Goal: Task Accomplishment & Management: Use online tool/utility

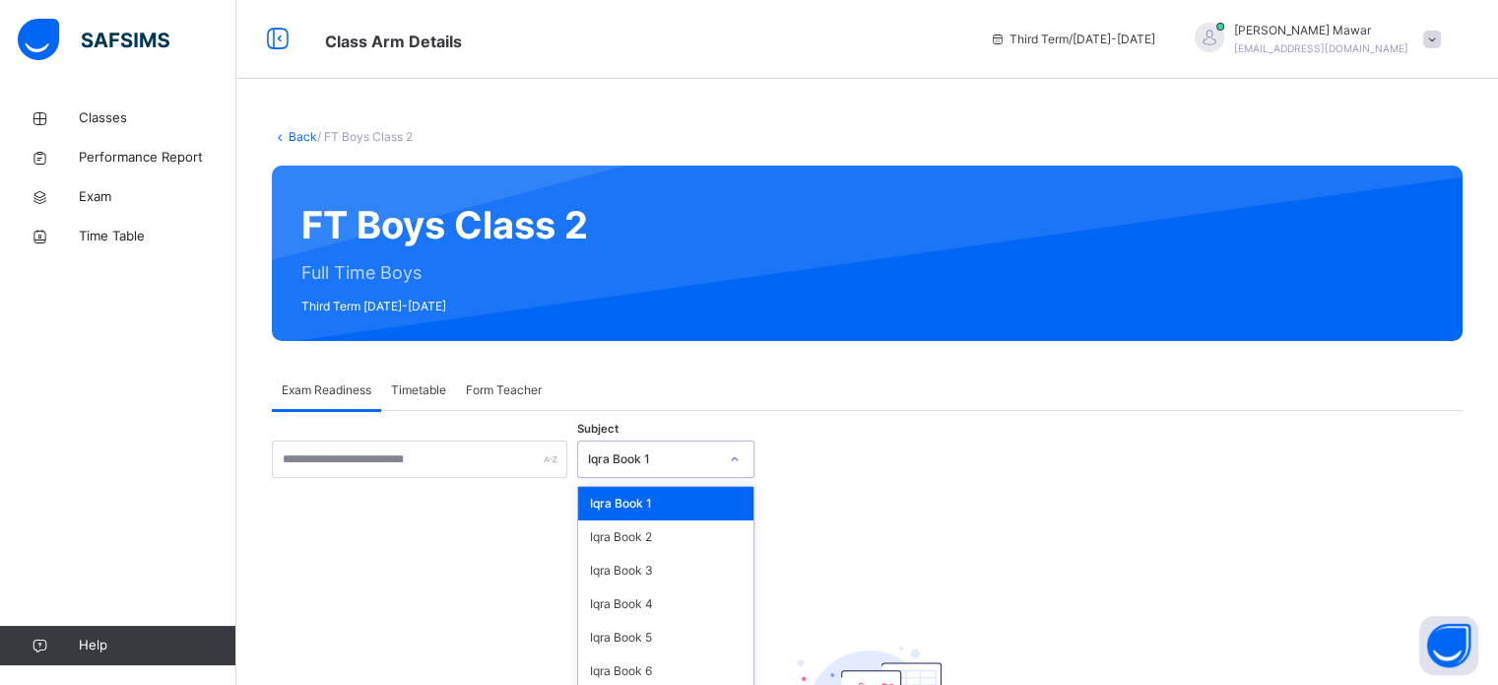
scroll to position [78, 0]
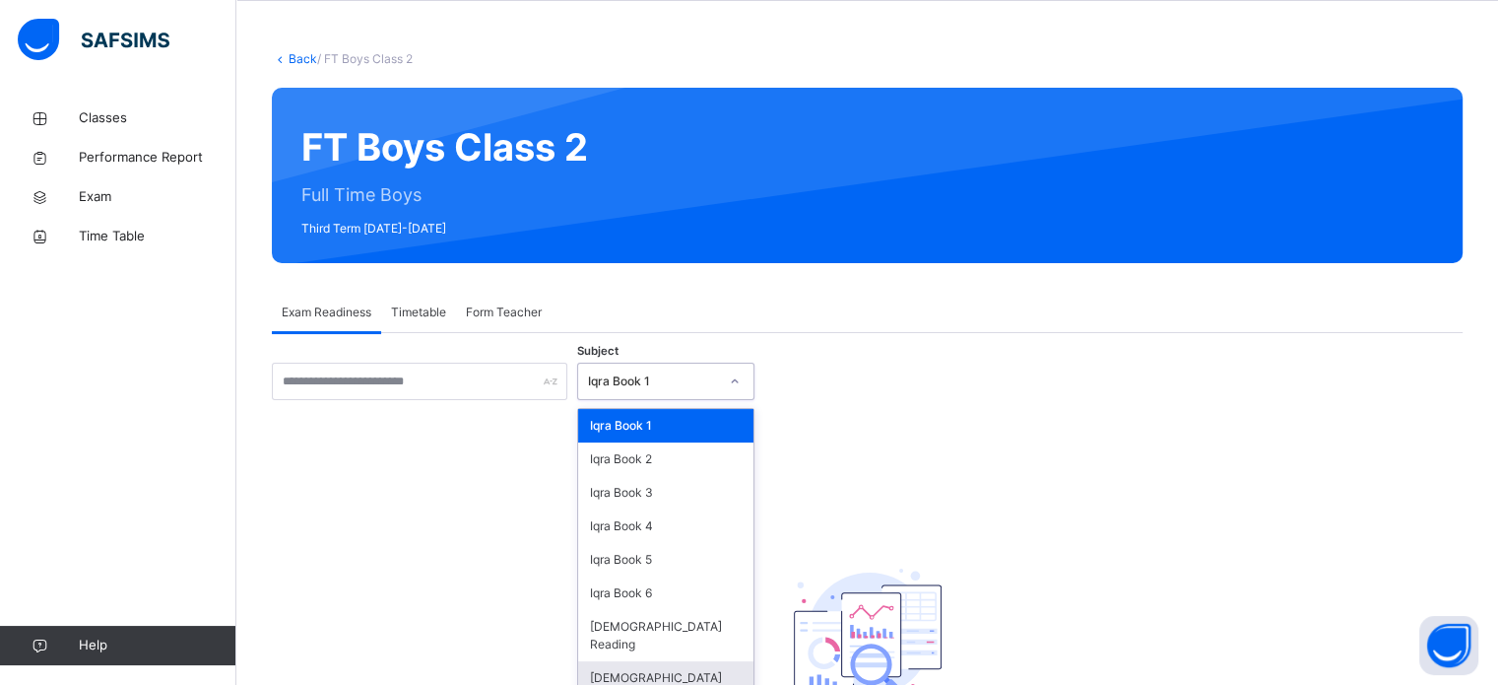
click at [678, 666] on div "[DEMOGRAPHIC_DATA] Memorisation" at bounding box center [665, 686] width 175 height 51
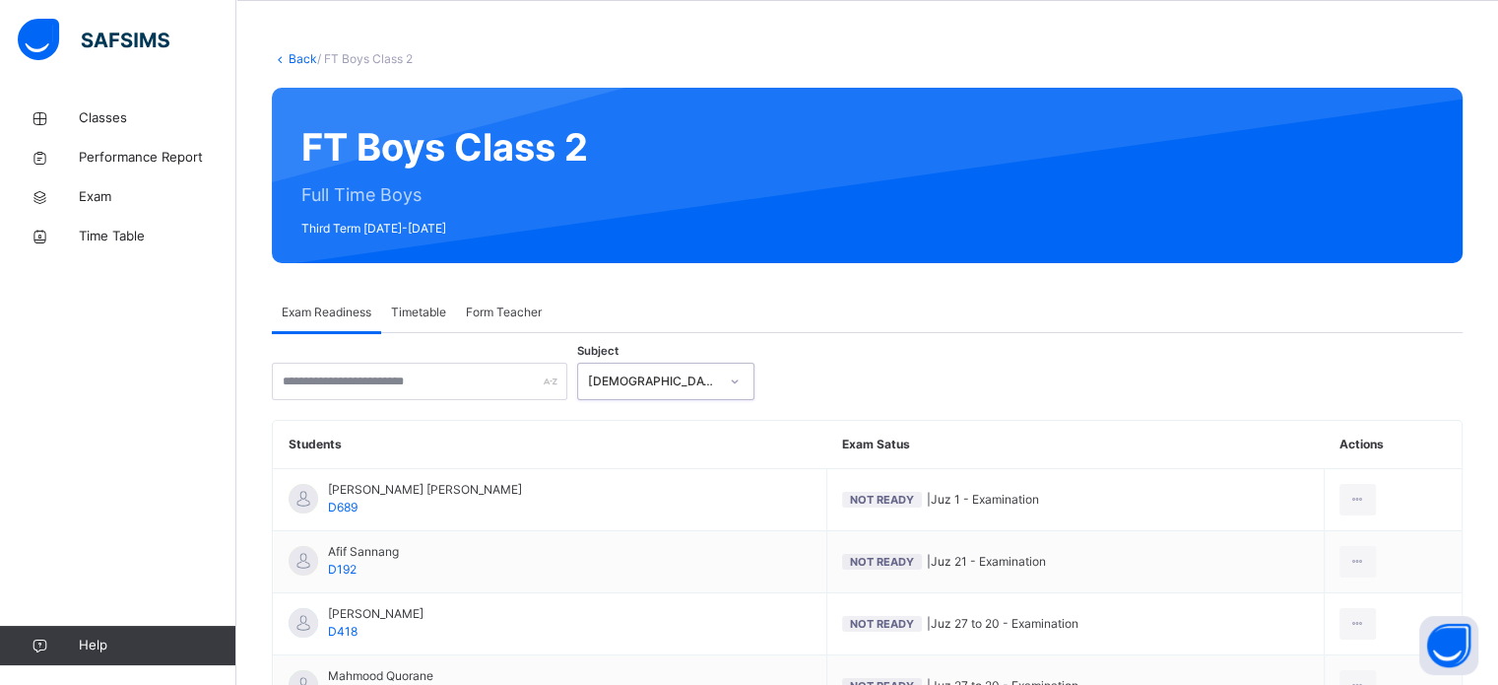
click at [417, 305] on span "Timetable" at bounding box center [418, 312] width 55 height 18
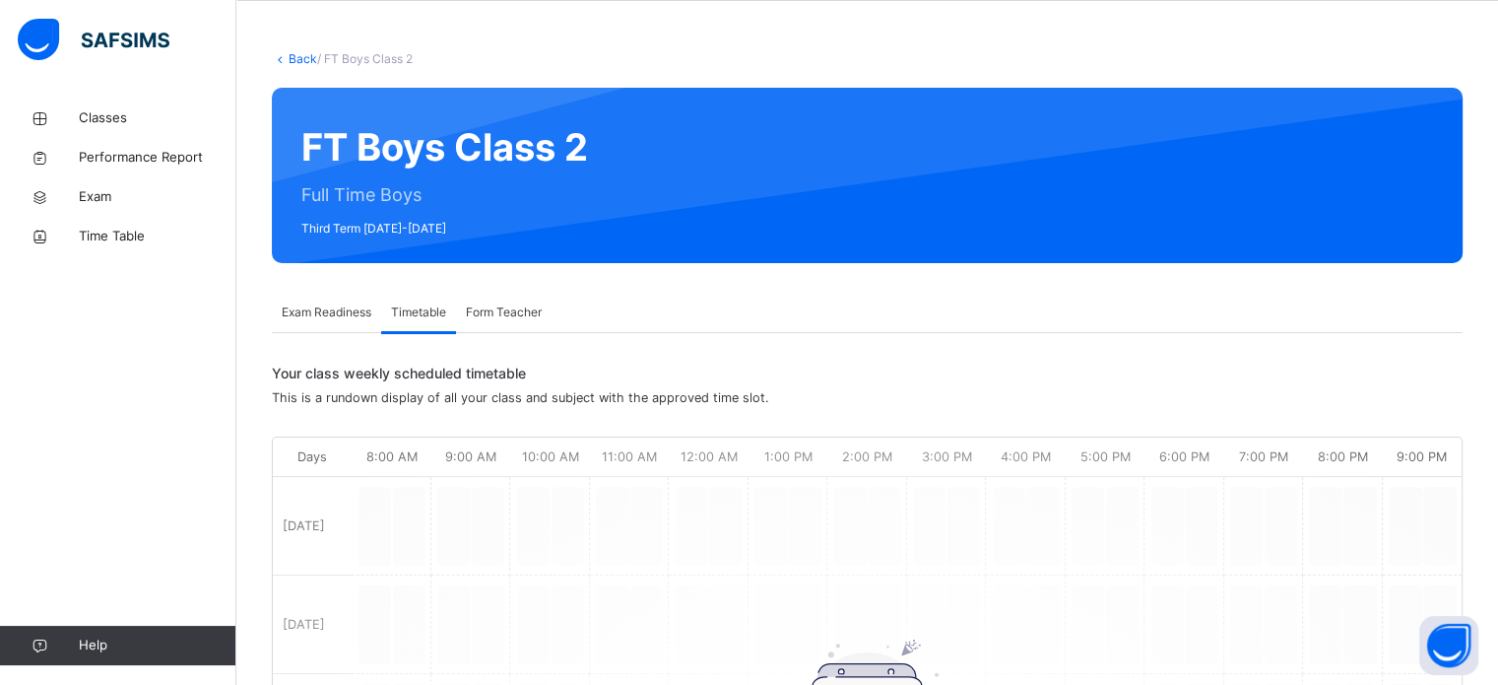
click at [340, 270] on div "Back / FT Boys Class 2 FT Boys Class 2 Full Time Boys Third Term [DATE]-[DATE] …" at bounding box center [867, 619] width 1262 height 1196
click at [358, 309] on span "Exam Readiness" at bounding box center [327, 312] width 90 height 18
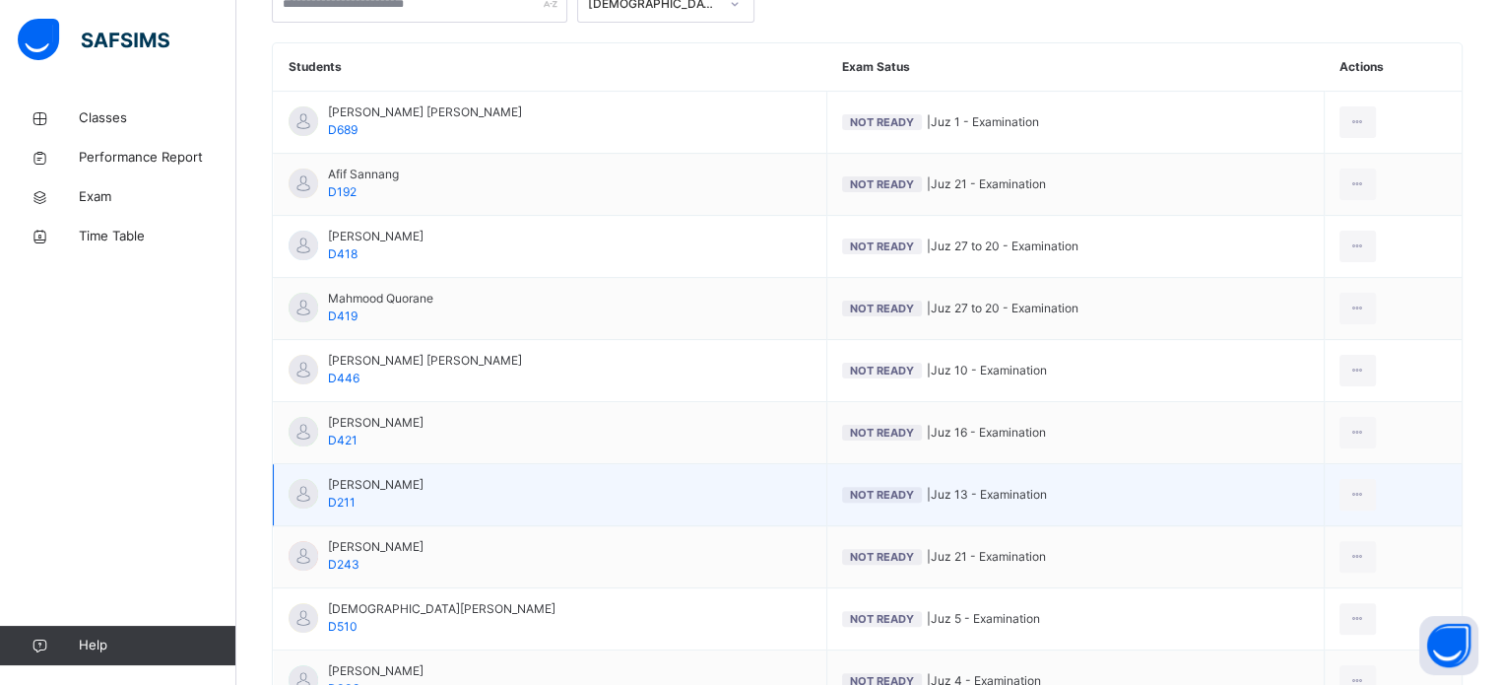
scroll to position [452, 0]
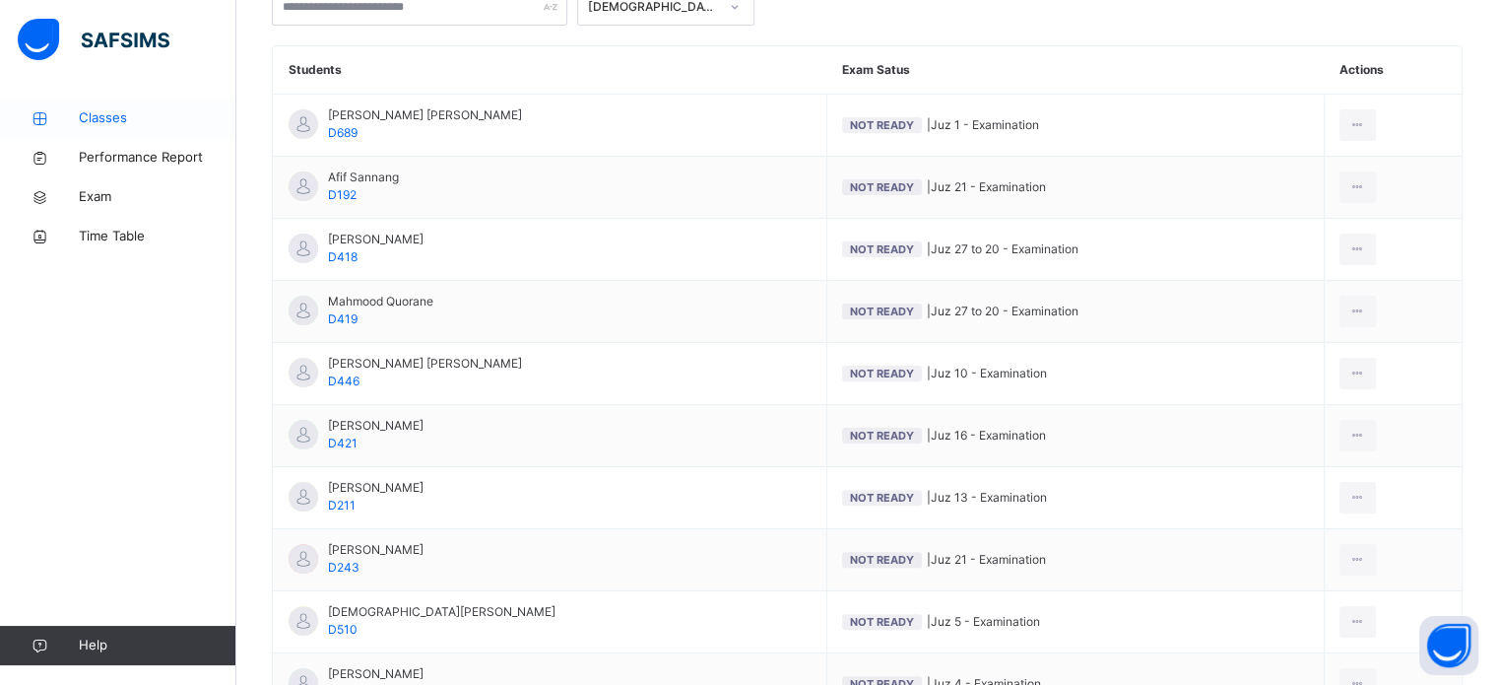
click at [63, 112] on icon at bounding box center [39, 118] width 79 height 15
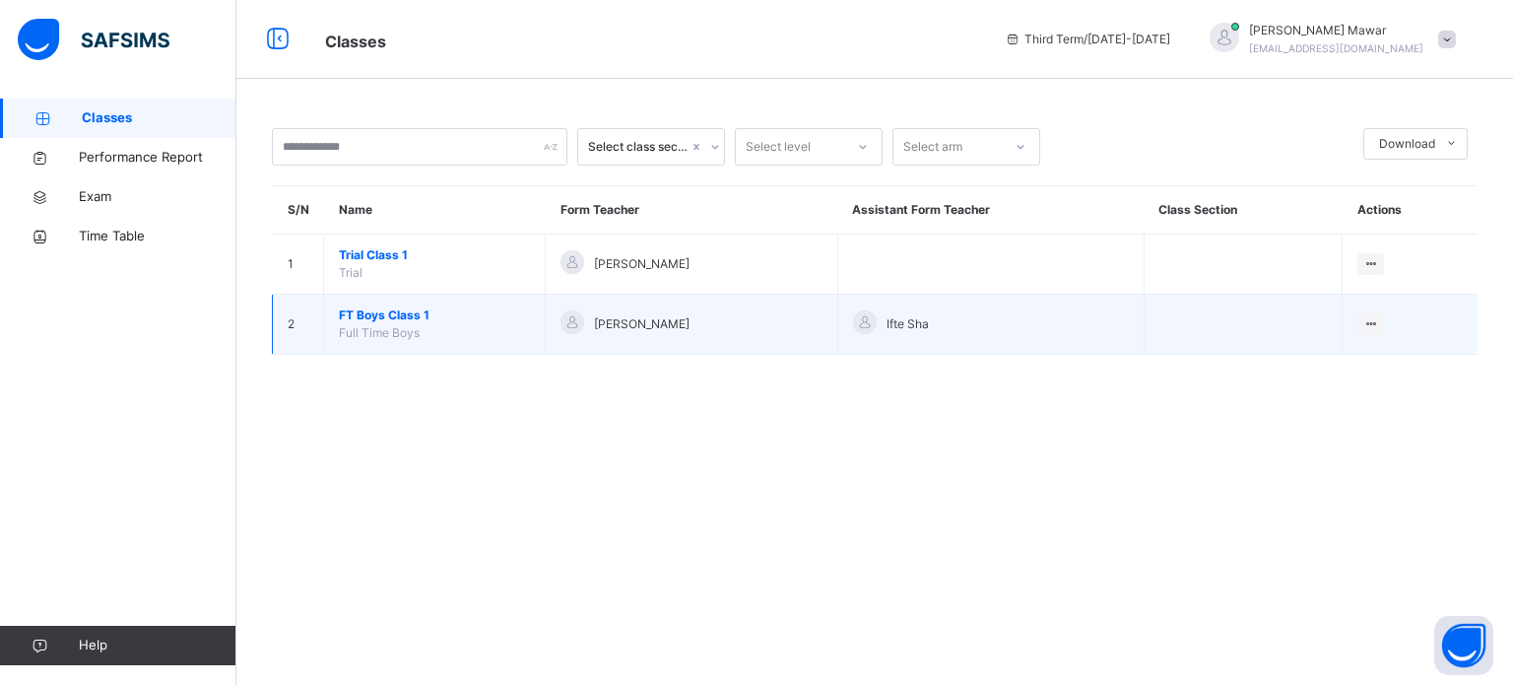
click at [362, 318] on span "FT Boys Class 1" at bounding box center [434, 315] width 191 height 18
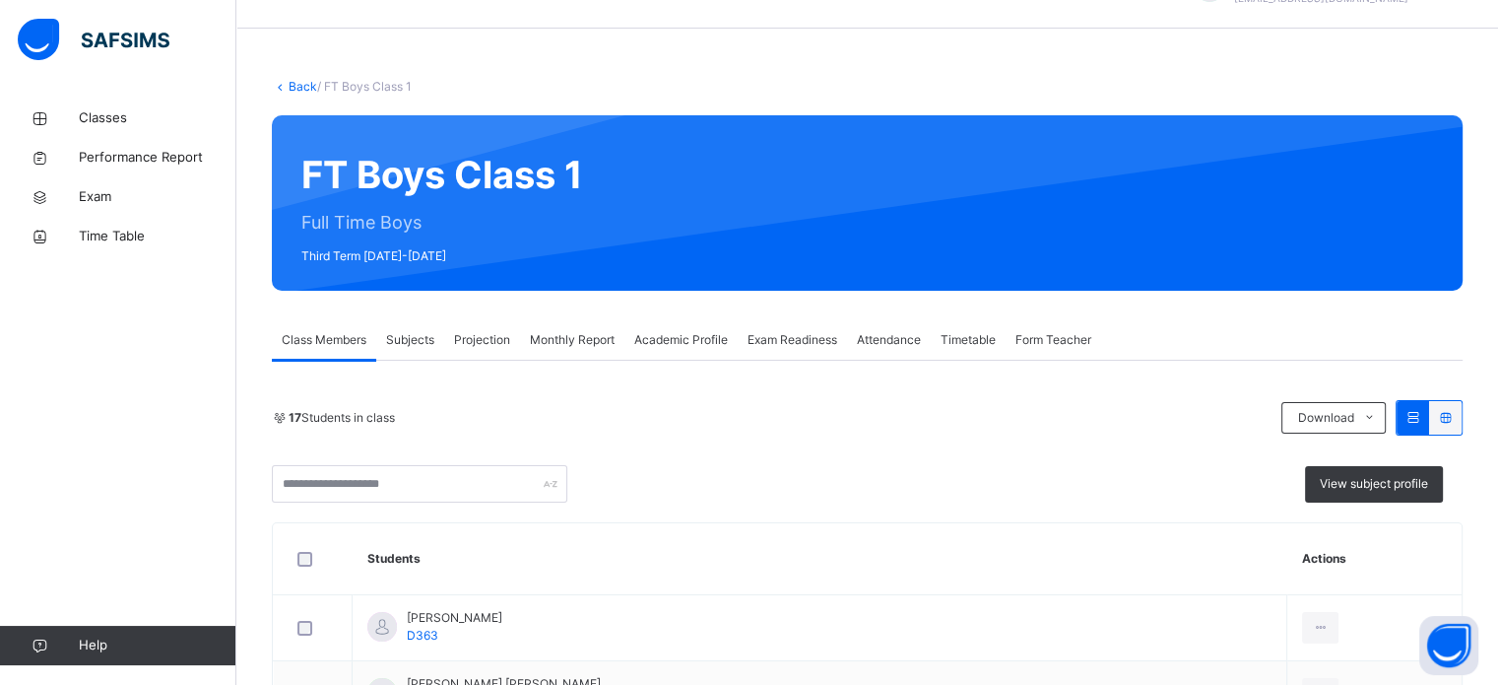
scroll to position [481, 0]
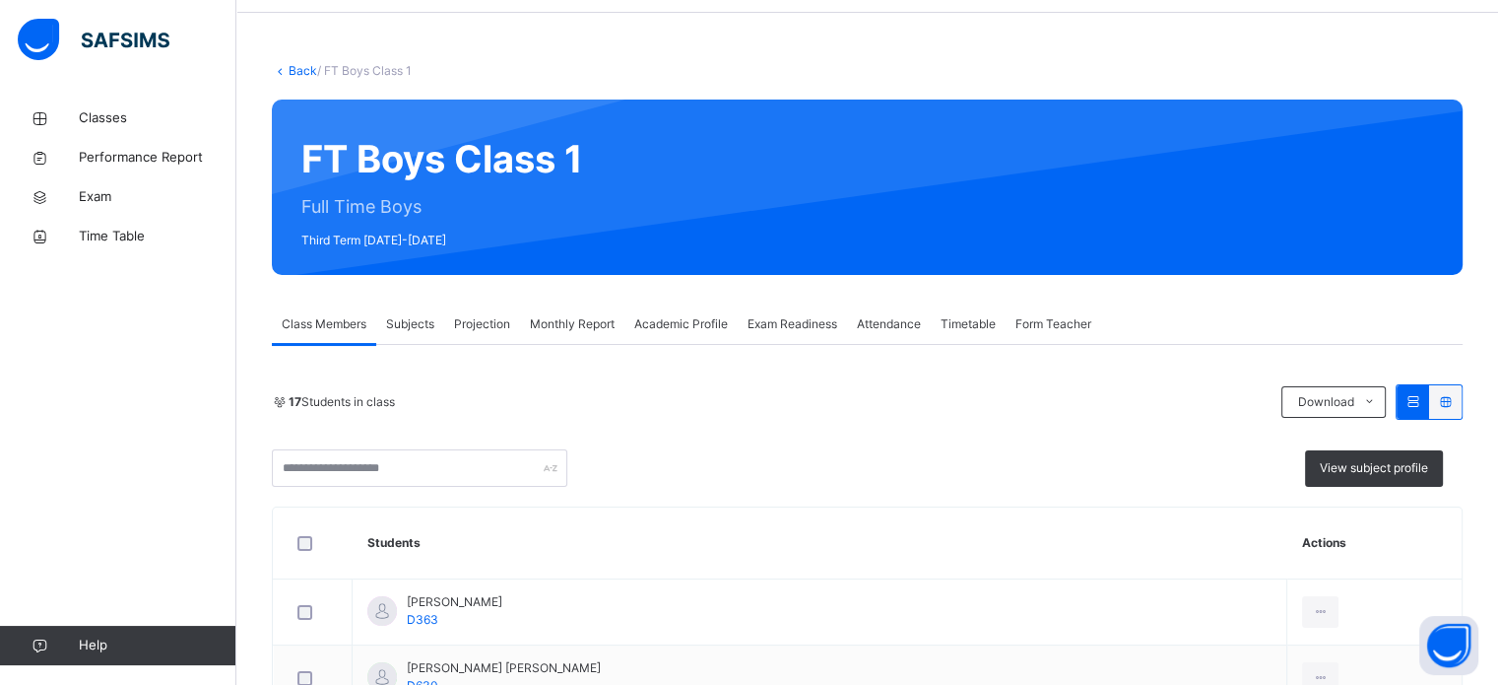
click at [810, 323] on span "Exam Readiness" at bounding box center [793, 324] width 90 height 18
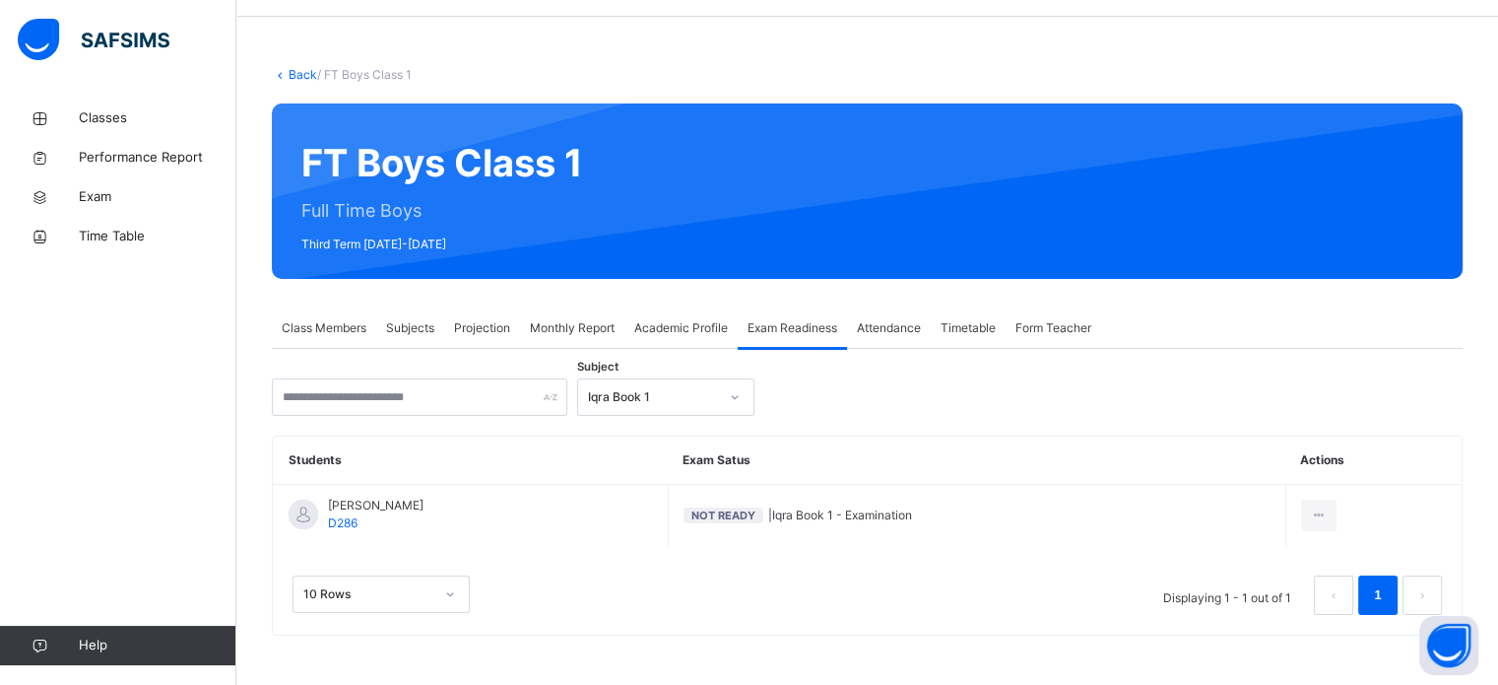
scroll to position [61, 0]
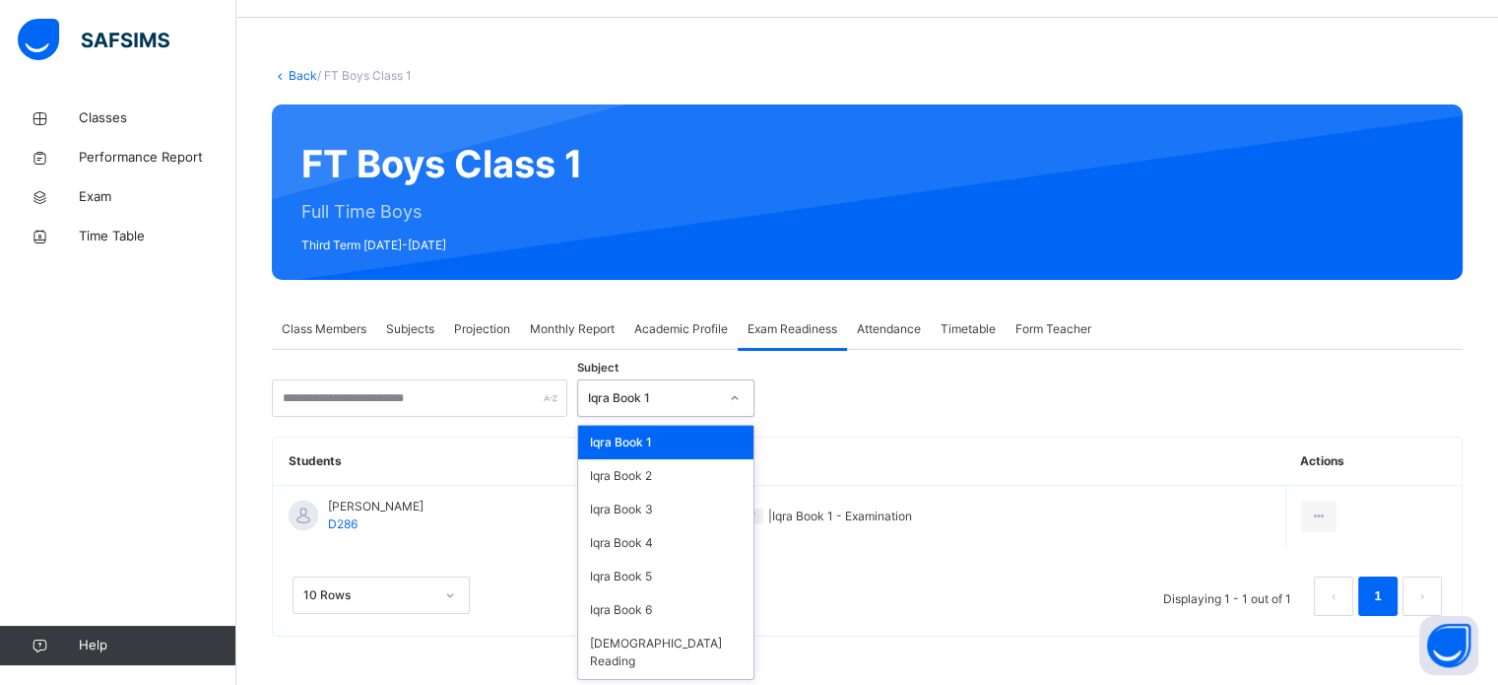
click at [644, 392] on div "Iqra Book 1" at bounding box center [653, 398] width 130 height 18
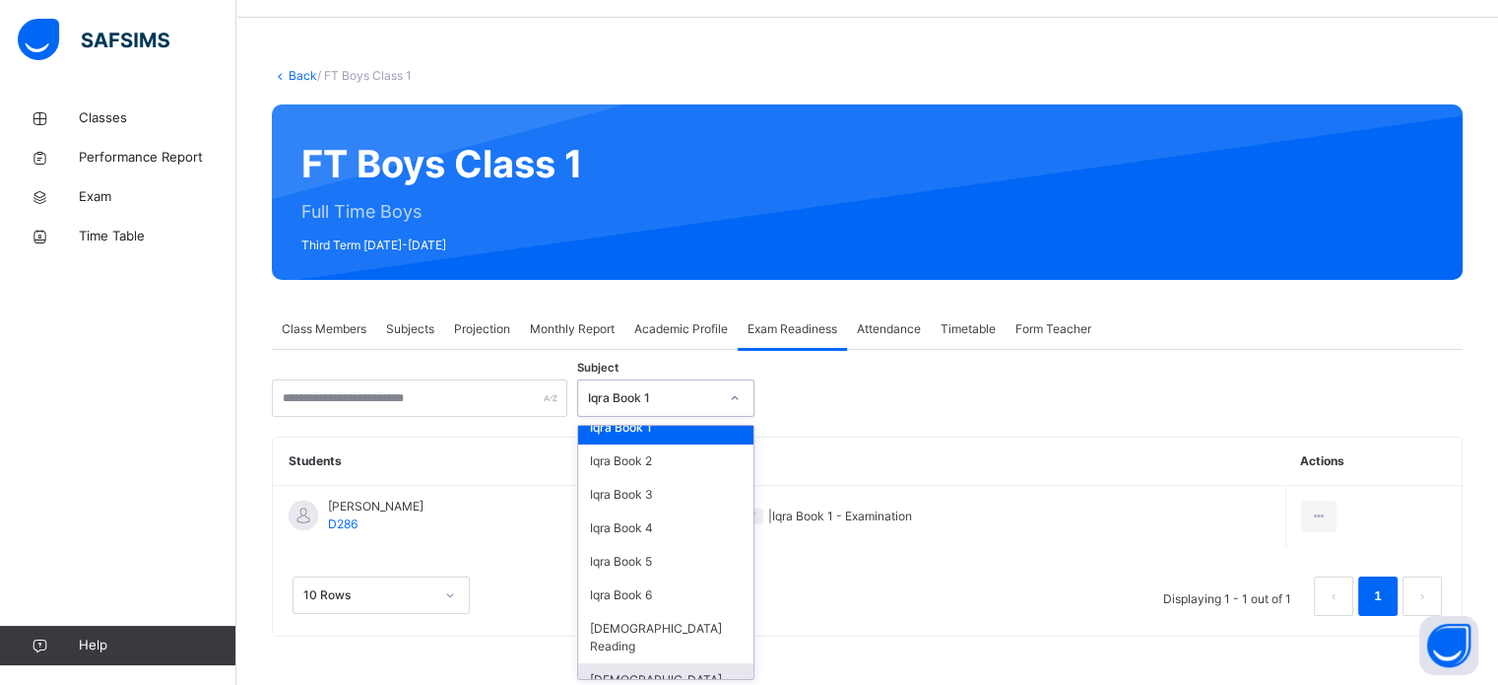
click at [710, 663] on div "[DEMOGRAPHIC_DATA] Memorisation" at bounding box center [665, 688] width 175 height 51
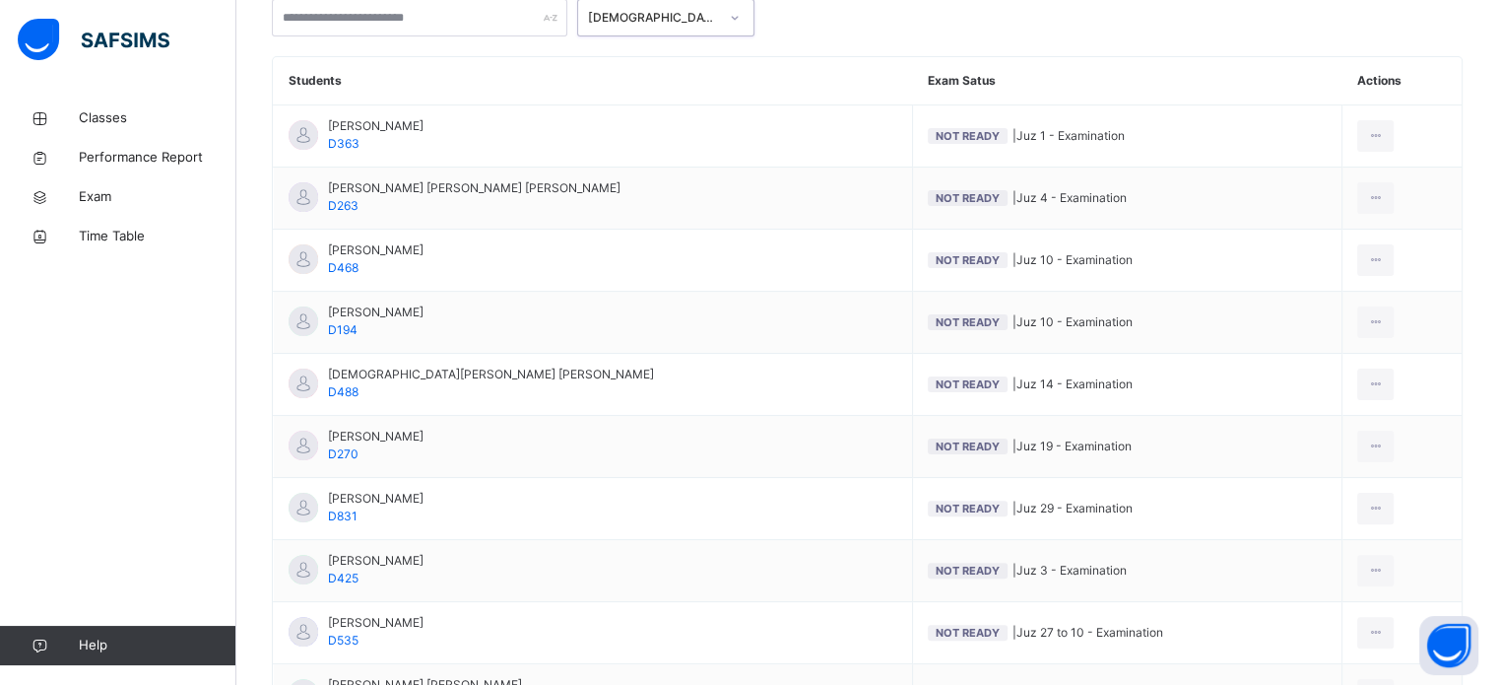
scroll to position [620, 0]
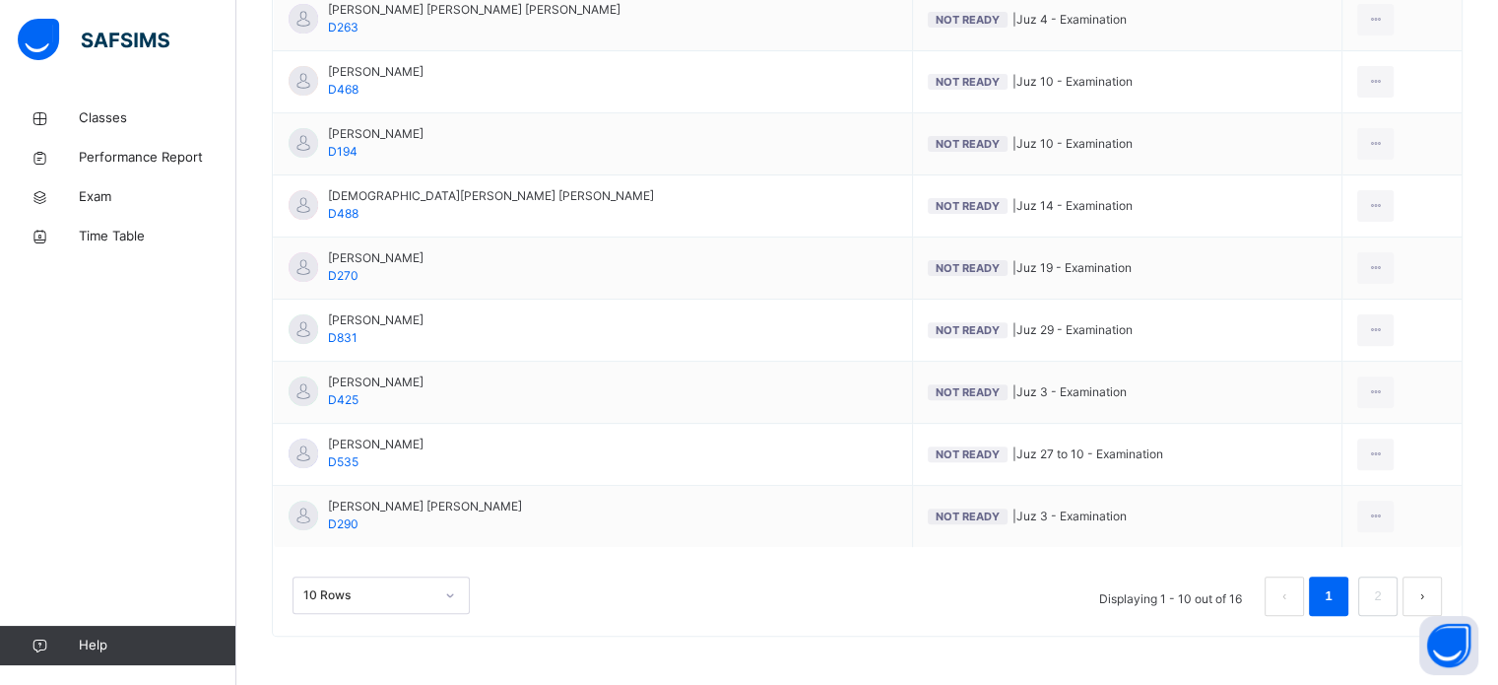
click at [1438, 594] on button "next page" at bounding box center [1422, 595] width 39 height 39
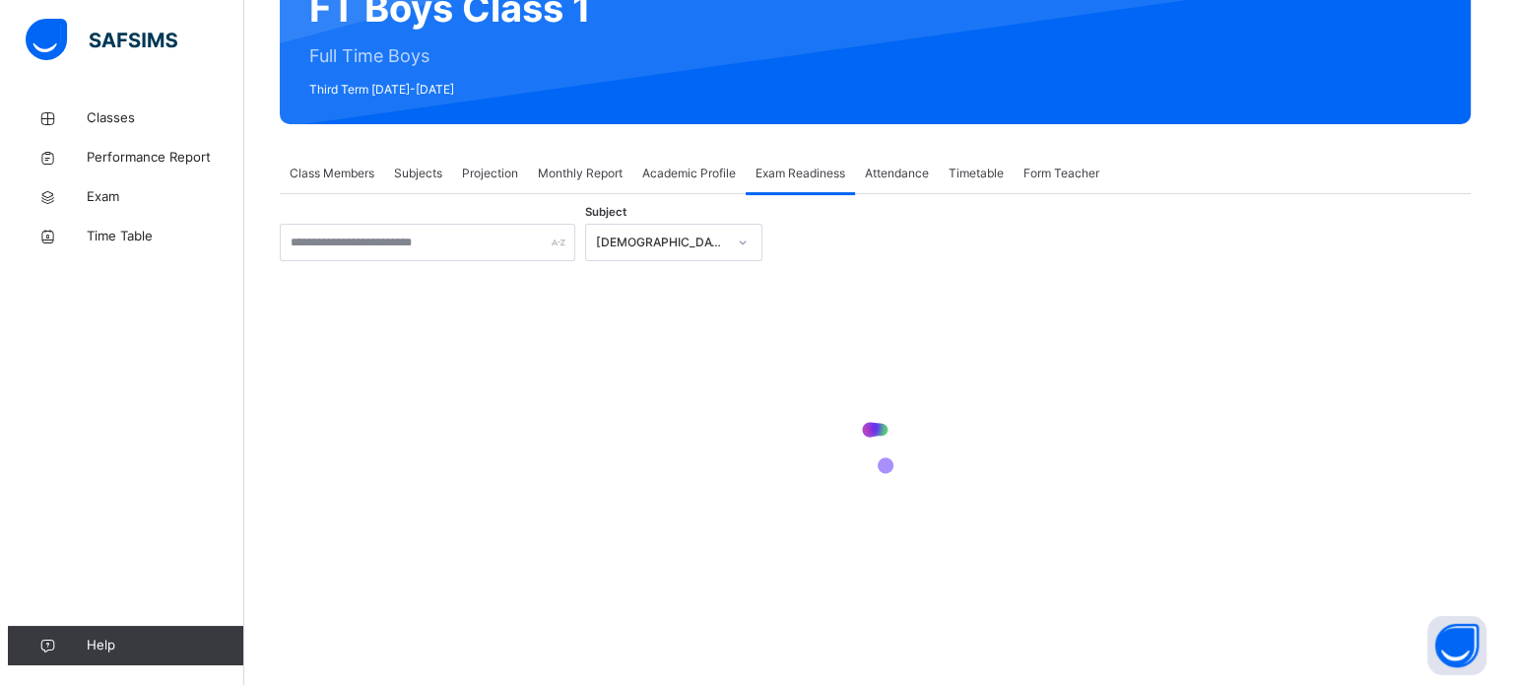
scroll to position [371, 0]
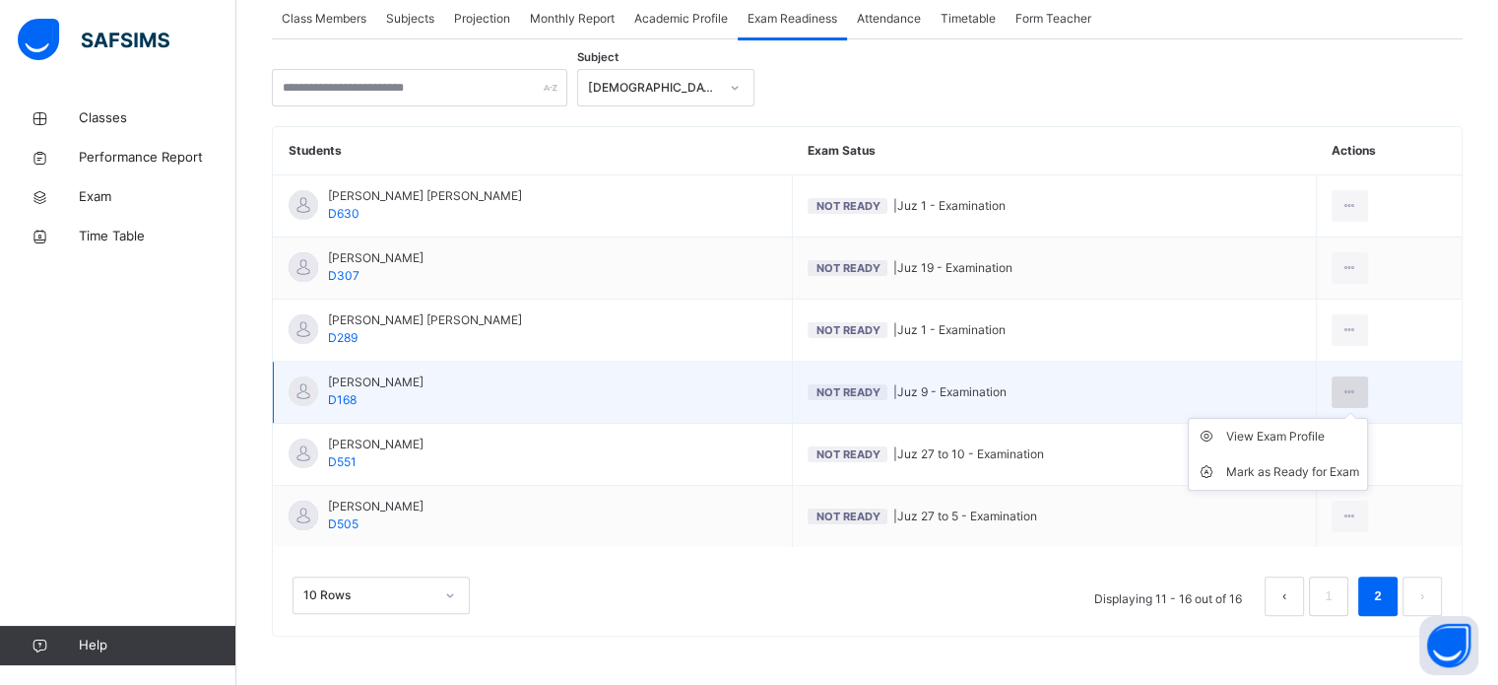
click at [1337, 405] on div "View Exam Profile [PERSON_NAME] as Ready for Exam" at bounding box center [1350, 392] width 36 height 32
click at [1266, 464] on div "Mark as Ready for Exam" at bounding box center [1292, 472] width 133 height 20
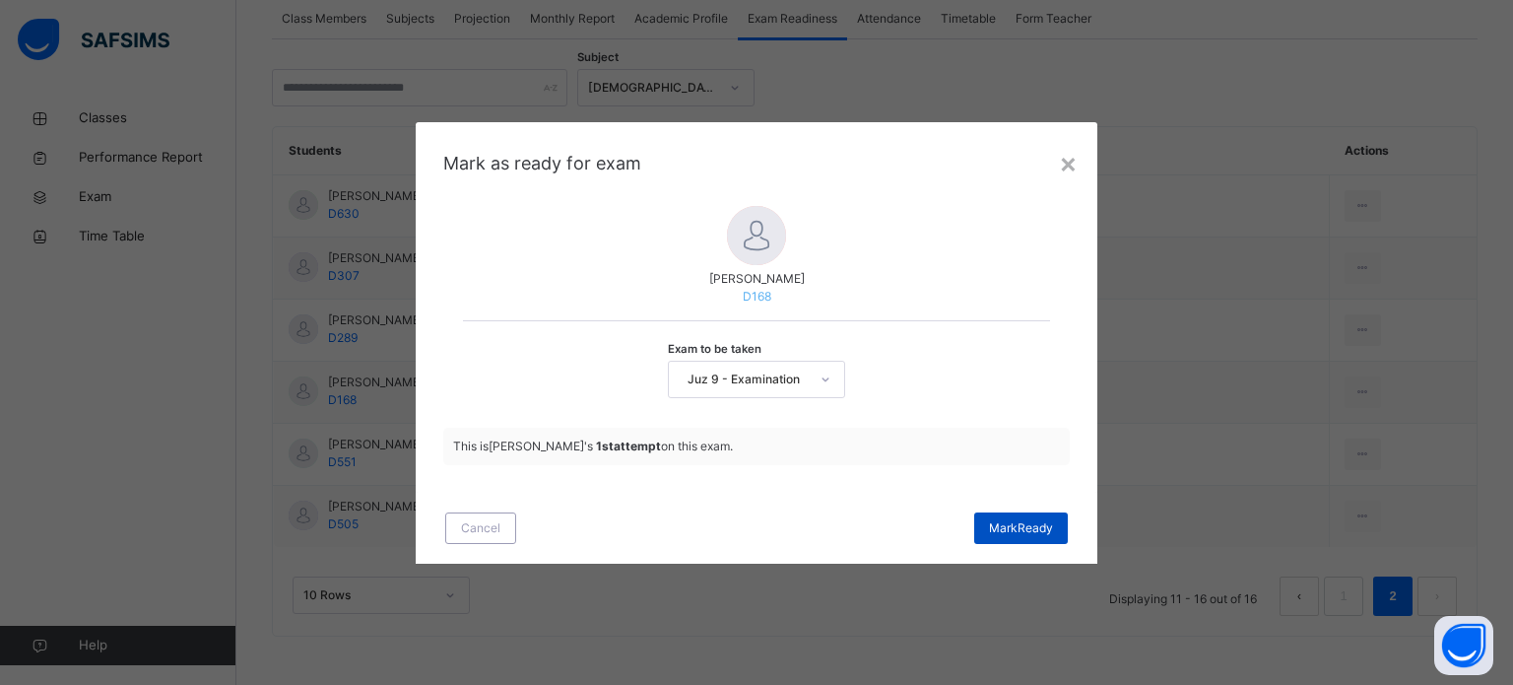
click at [1026, 536] on div "[PERSON_NAME]" at bounding box center [1021, 528] width 94 height 32
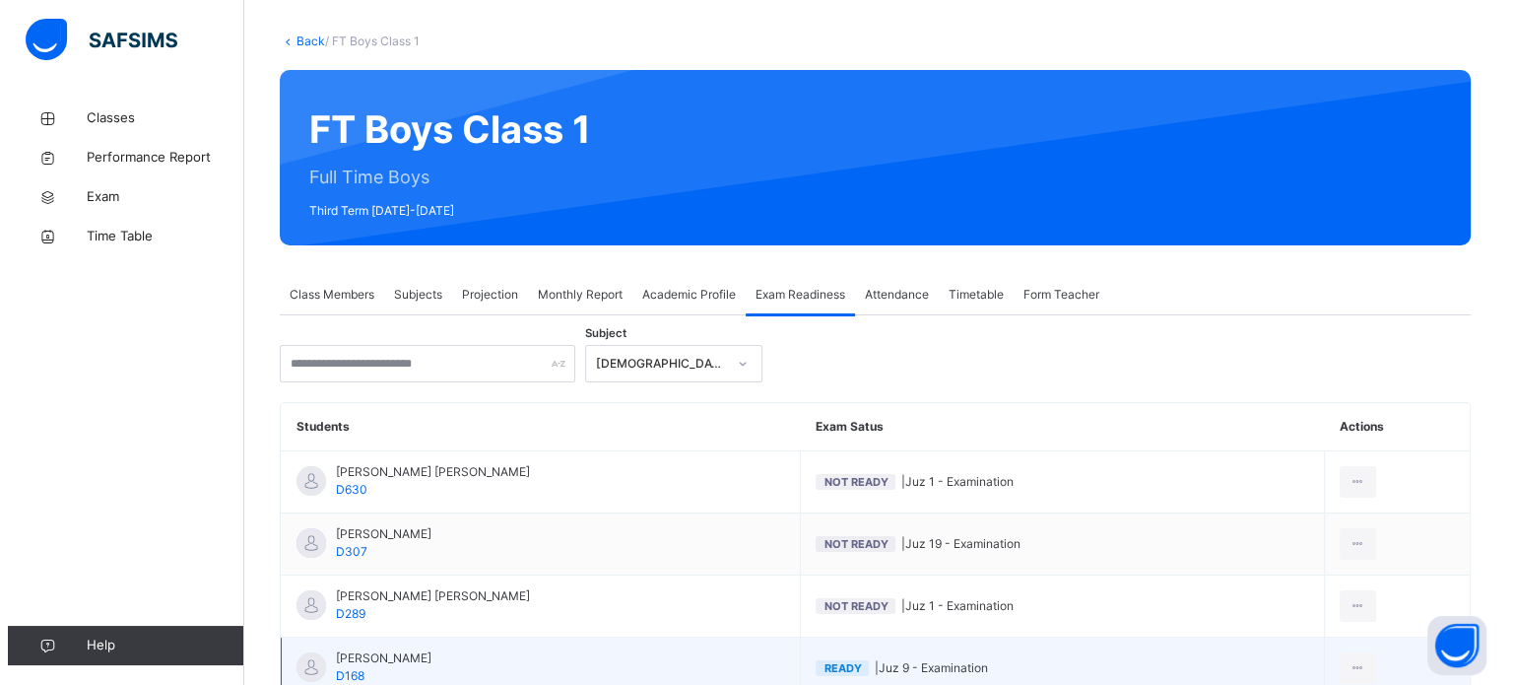
scroll to position [0, 0]
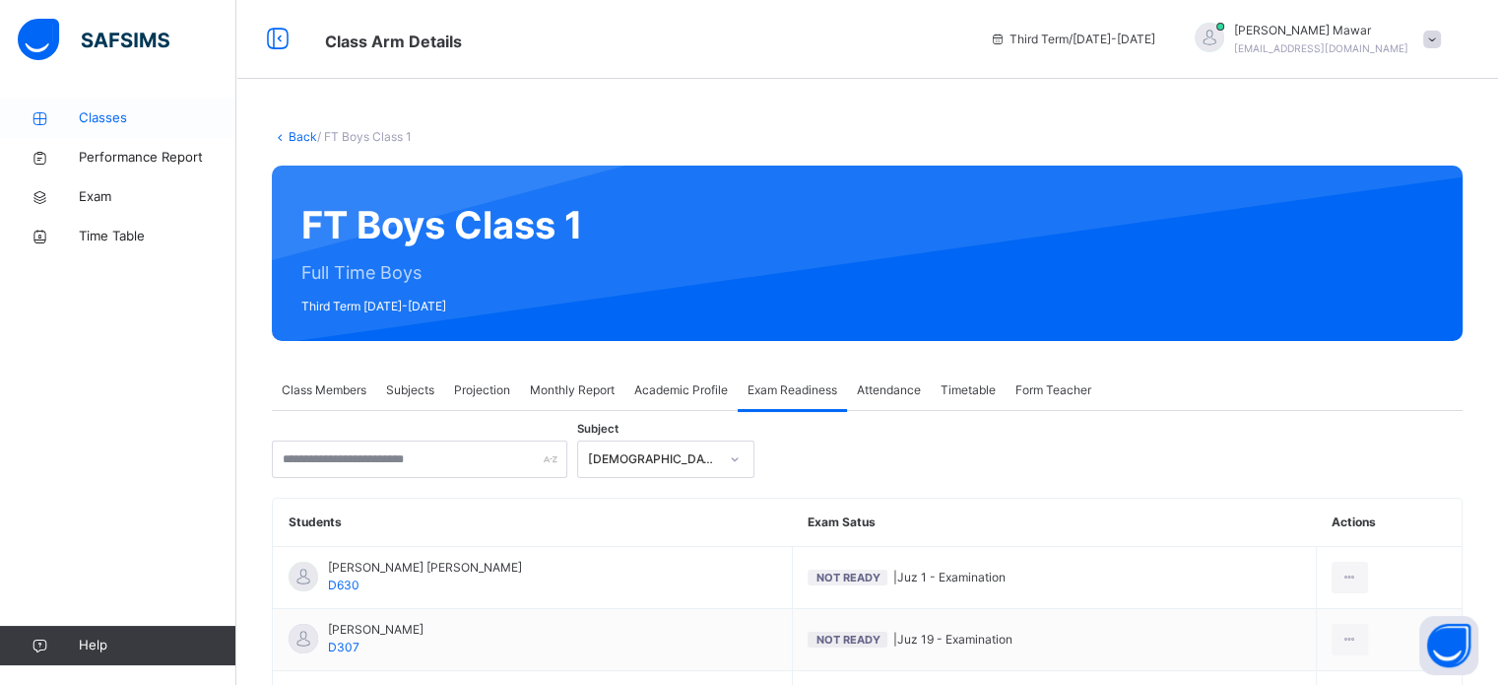
click at [126, 98] on link "Classes" at bounding box center [118, 117] width 236 height 39
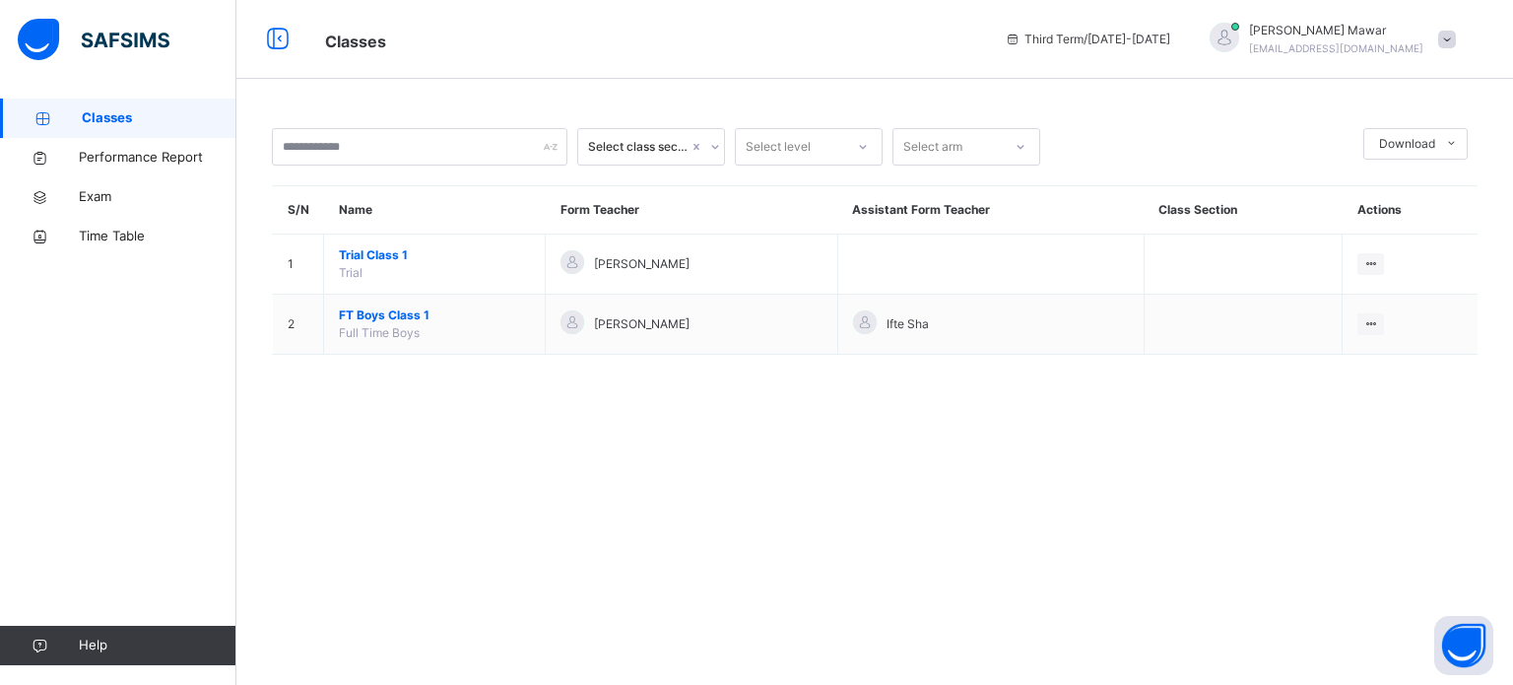
click at [126, 98] on link "Classes" at bounding box center [118, 117] width 236 height 39
drag, startPoint x: 134, startPoint y: 112, endPoint x: 136, endPoint y: 100, distance: 12.0
click at [1016, 468] on div "Select class section Select level Select arm Download Pdf Report Excel Report S…" at bounding box center [874, 342] width 1277 height 685
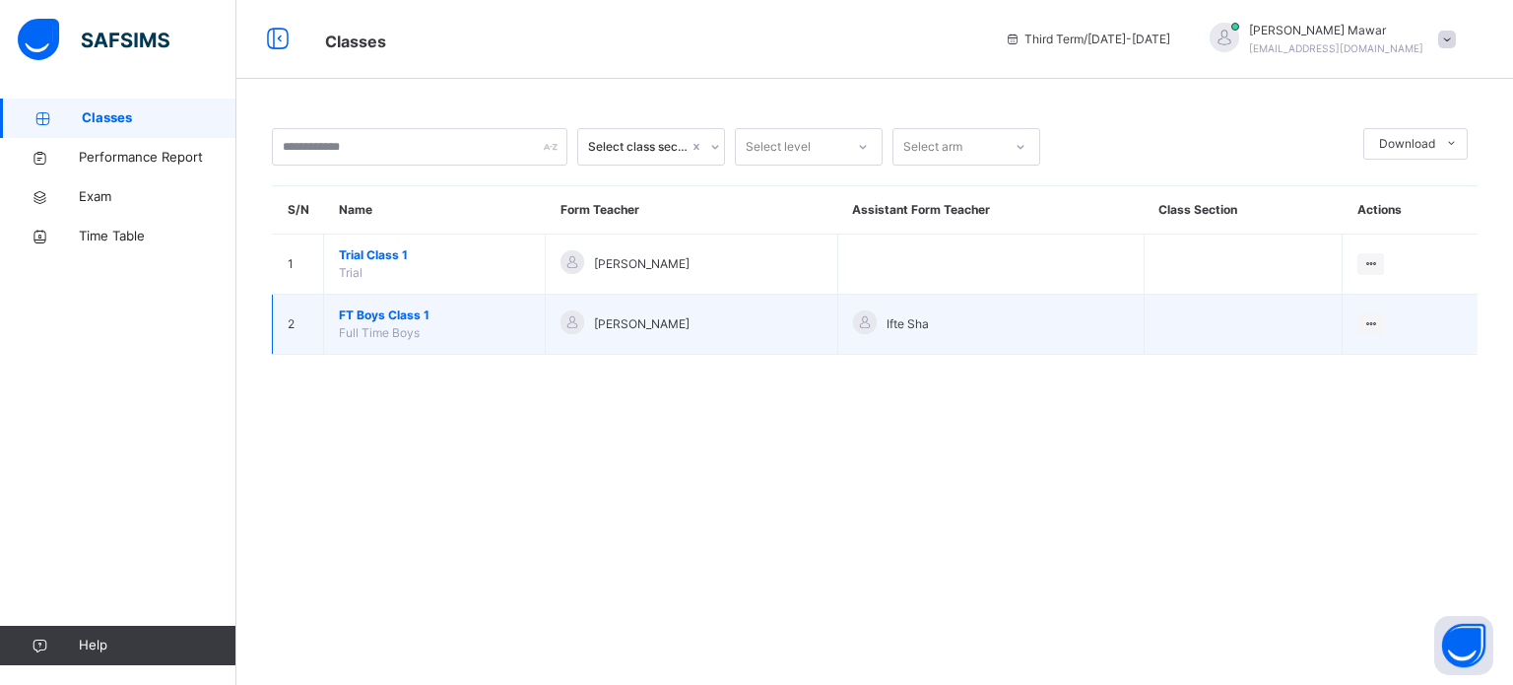
click at [367, 322] on span "FT Boys Class 1" at bounding box center [434, 315] width 191 height 18
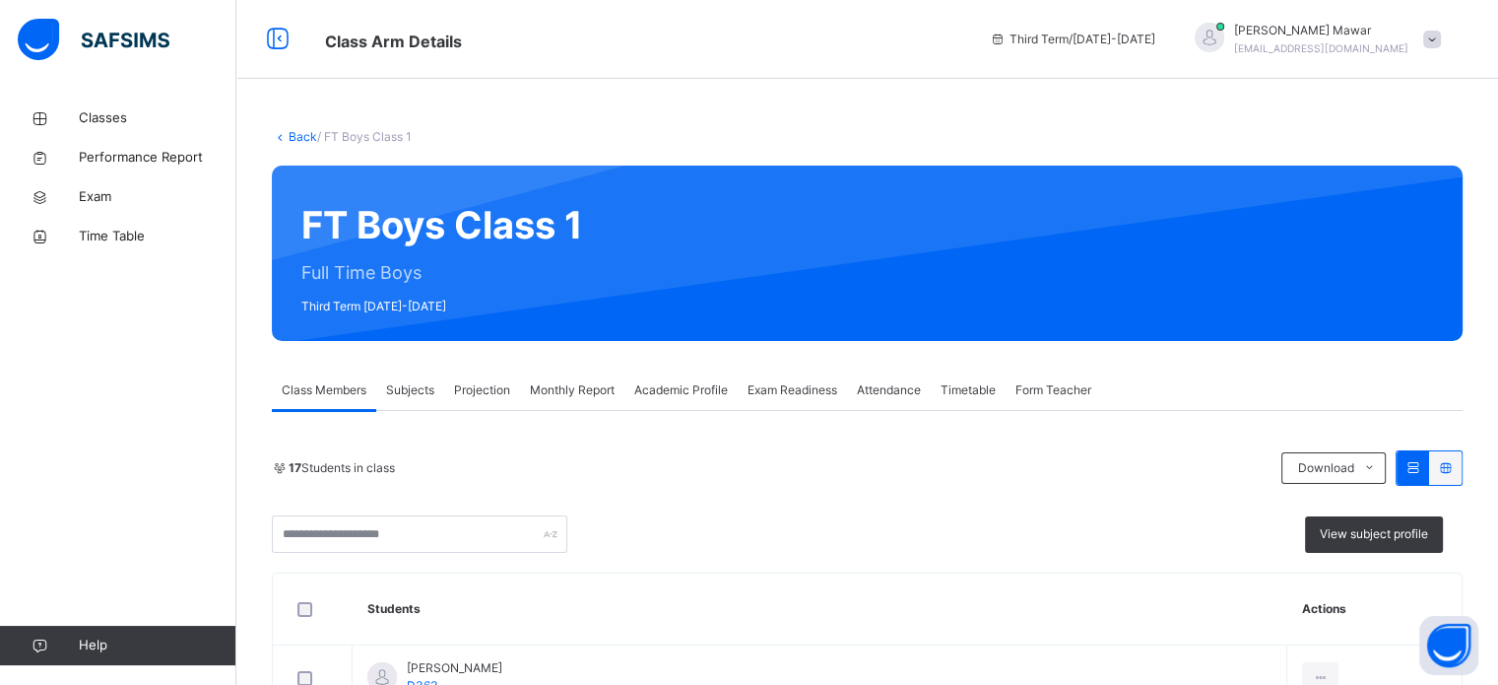
click at [477, 370] on div "Projection" at bounding box center [482, 389] width 76 height 39
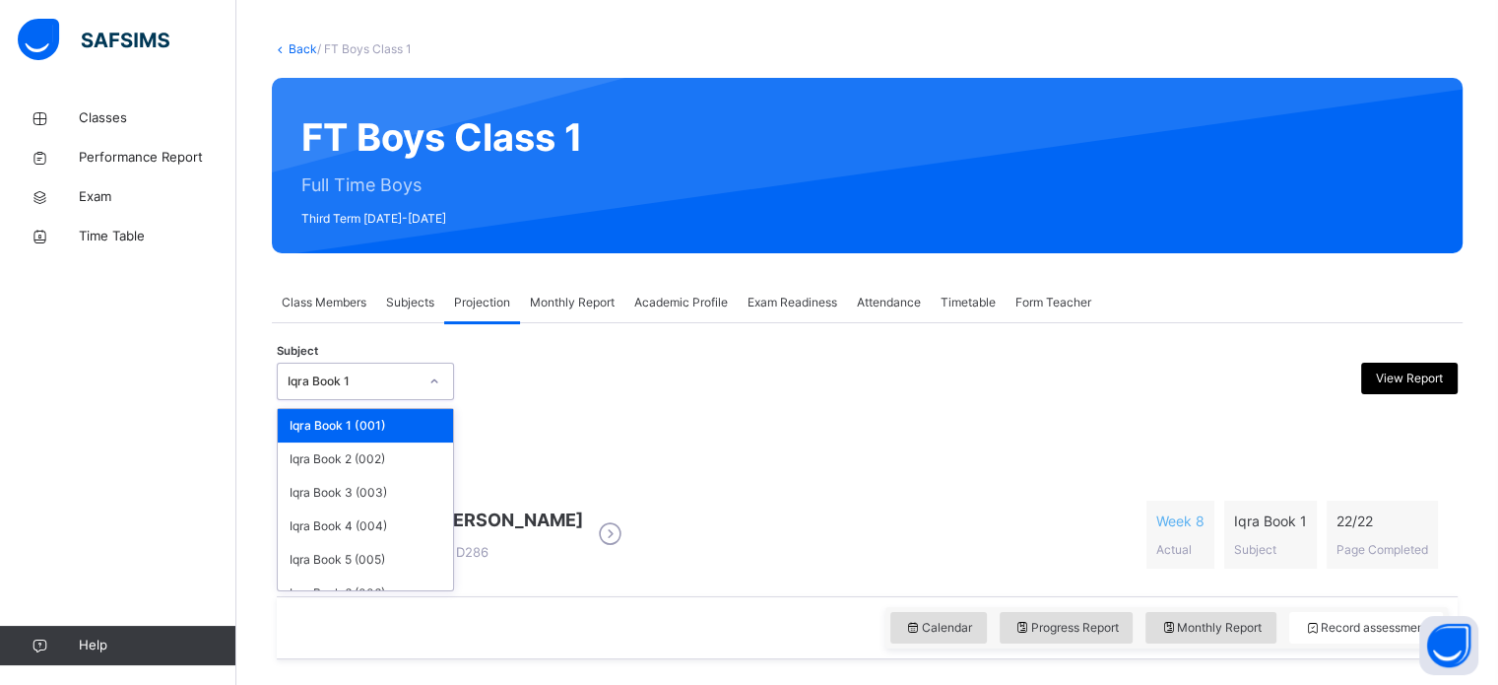
scroll to position [103, 0]
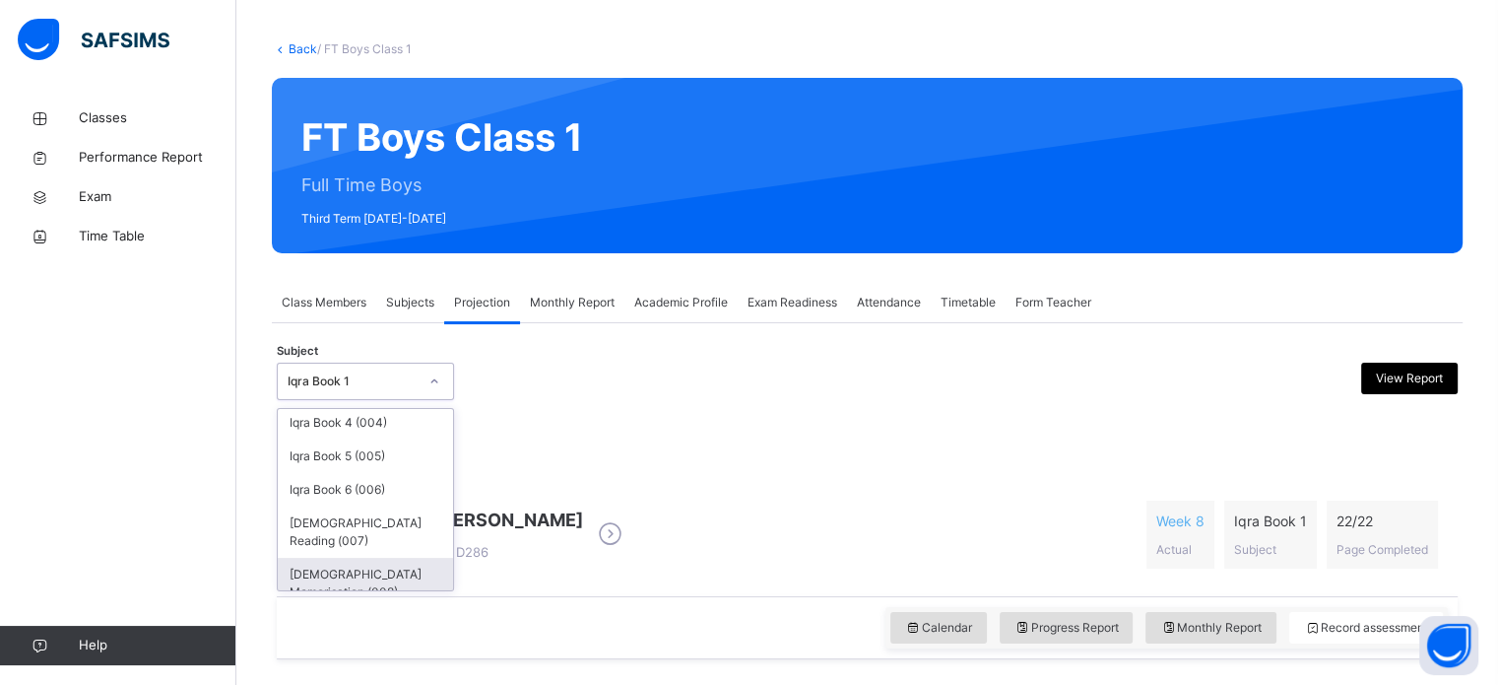
click at [306, 578] on div "[DEMOGRAPHIC_DATA] Memorisation (008)" at bounding box center [365, 582] width 175 height 51
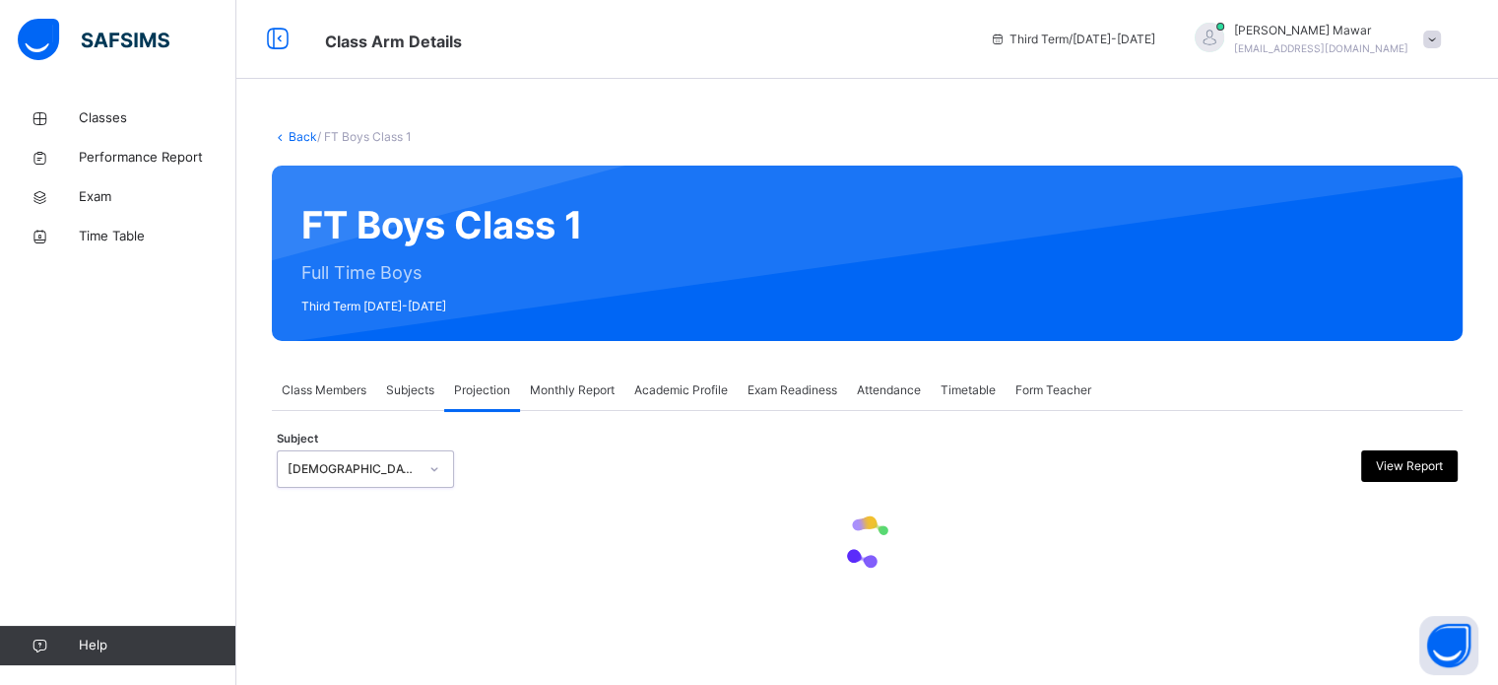
scroll to position [0, 0]
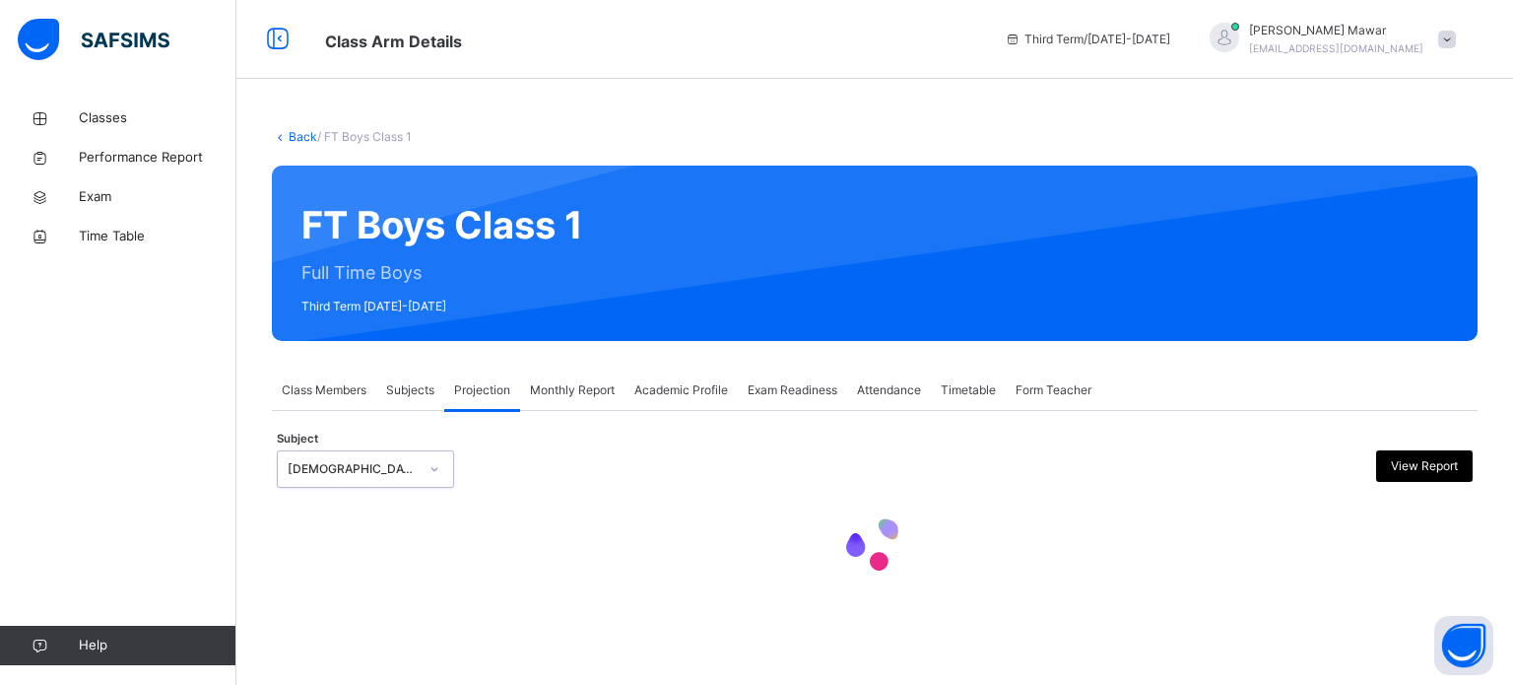
click at [292, 567] on div at bounding box center [875, 544] width 1196 height 84
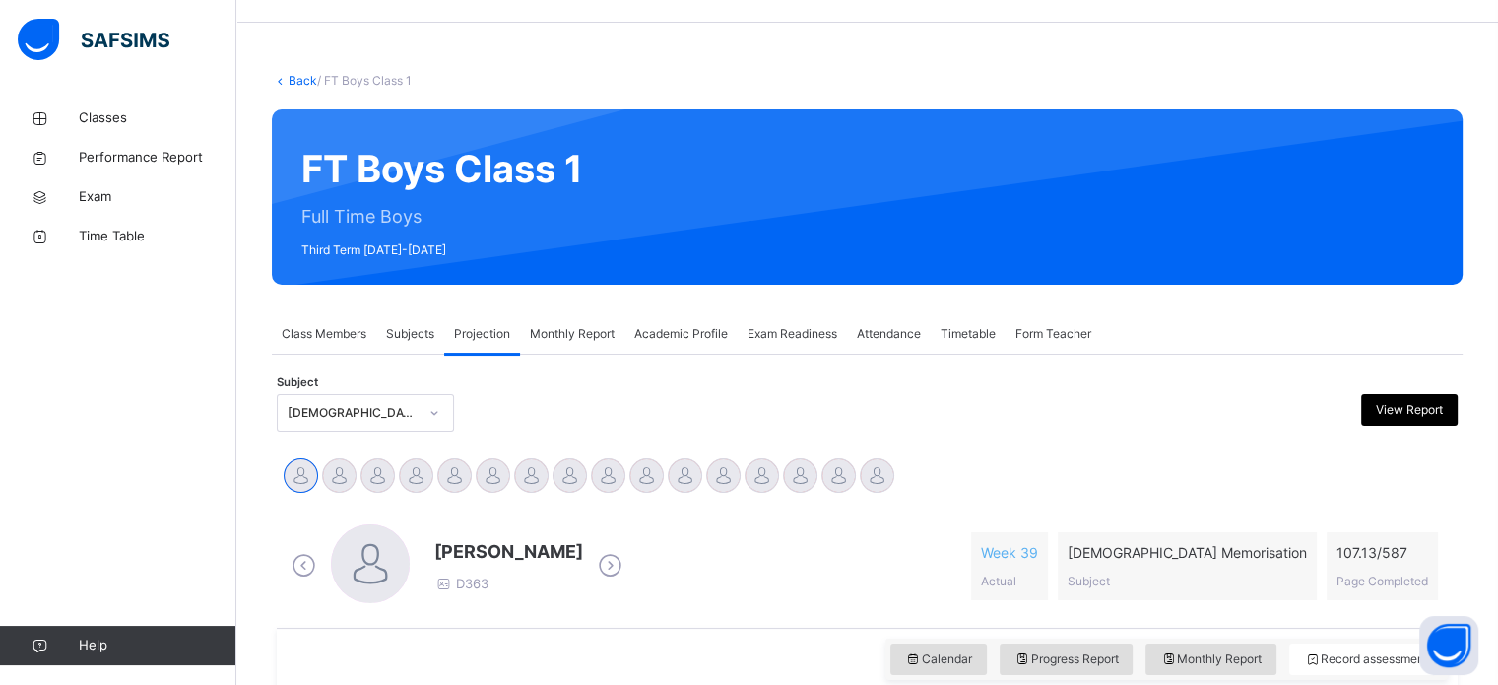
scroll to position [180, 0]
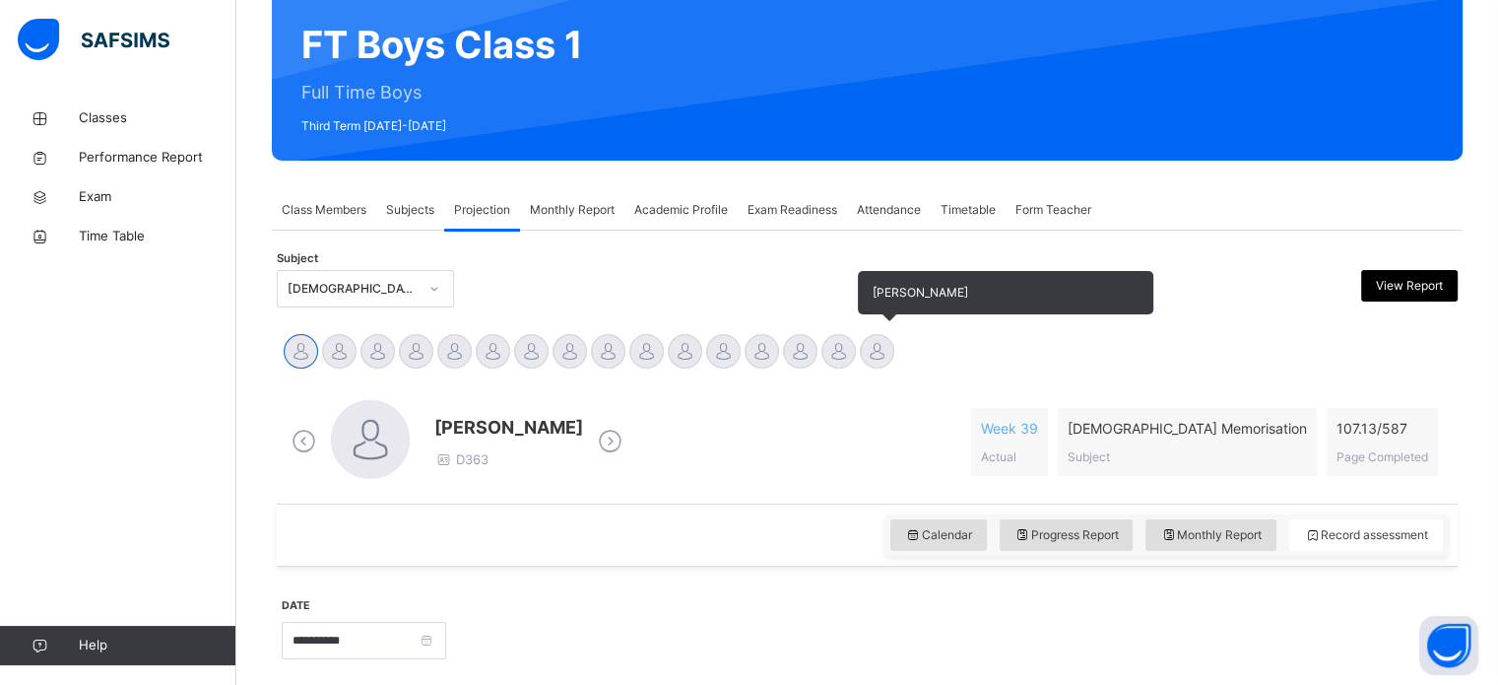
click at [885, 332] on div "[PERSON_NAME]" at bounding box center [877, 353] width 38 height 43
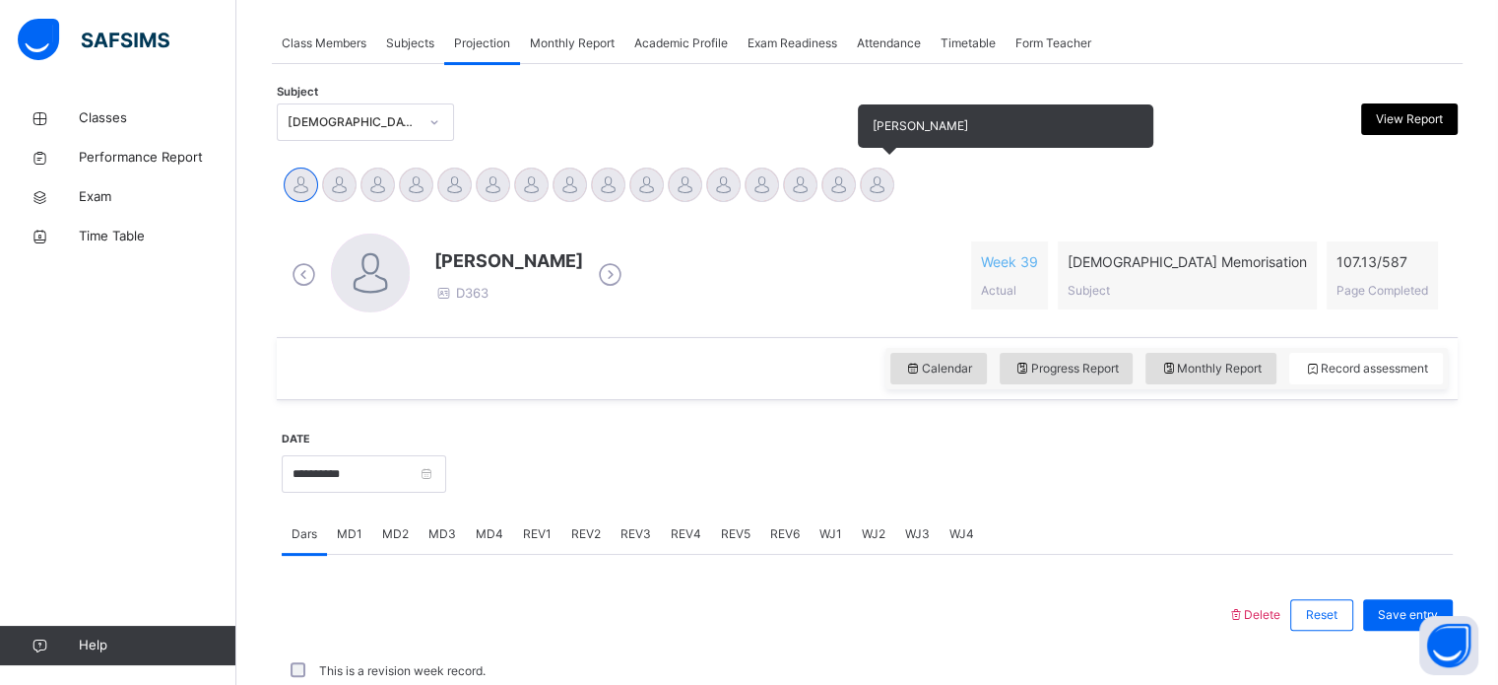
click at [888, 196] on div at bounding box center [877, 184] width 34 height 34
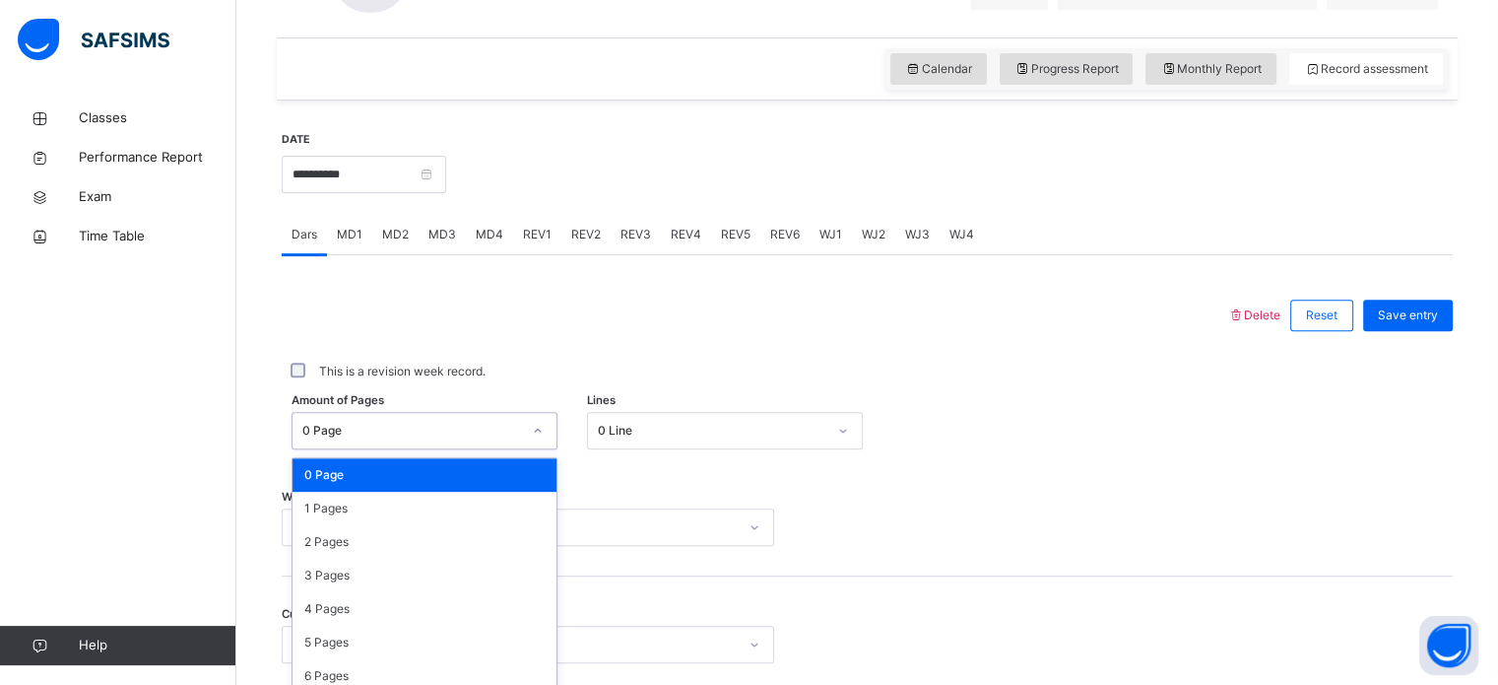
scroll to position [723, 0]
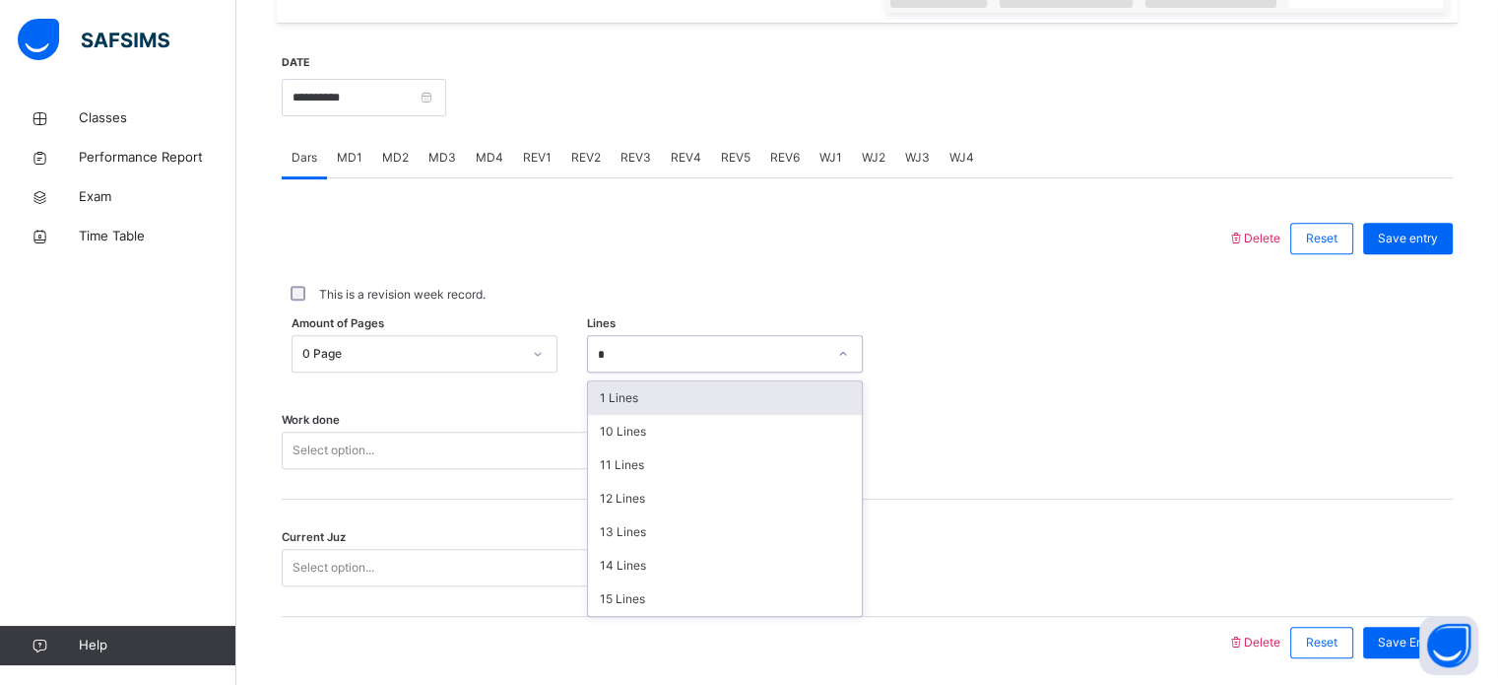
type input "**"
click at [698, 390] on div "14 Lines" at bounding box center [725, 397] width 274 height 33
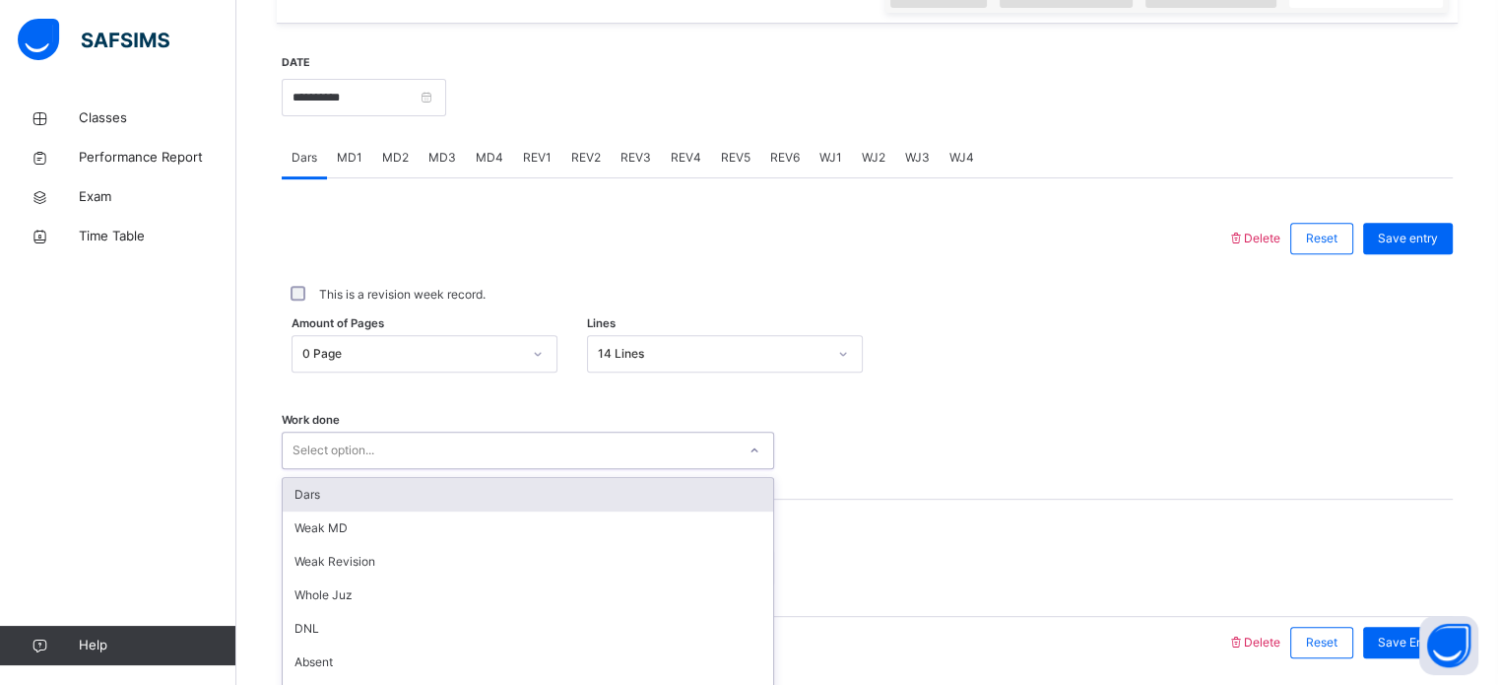
scroll to position [794, 0]
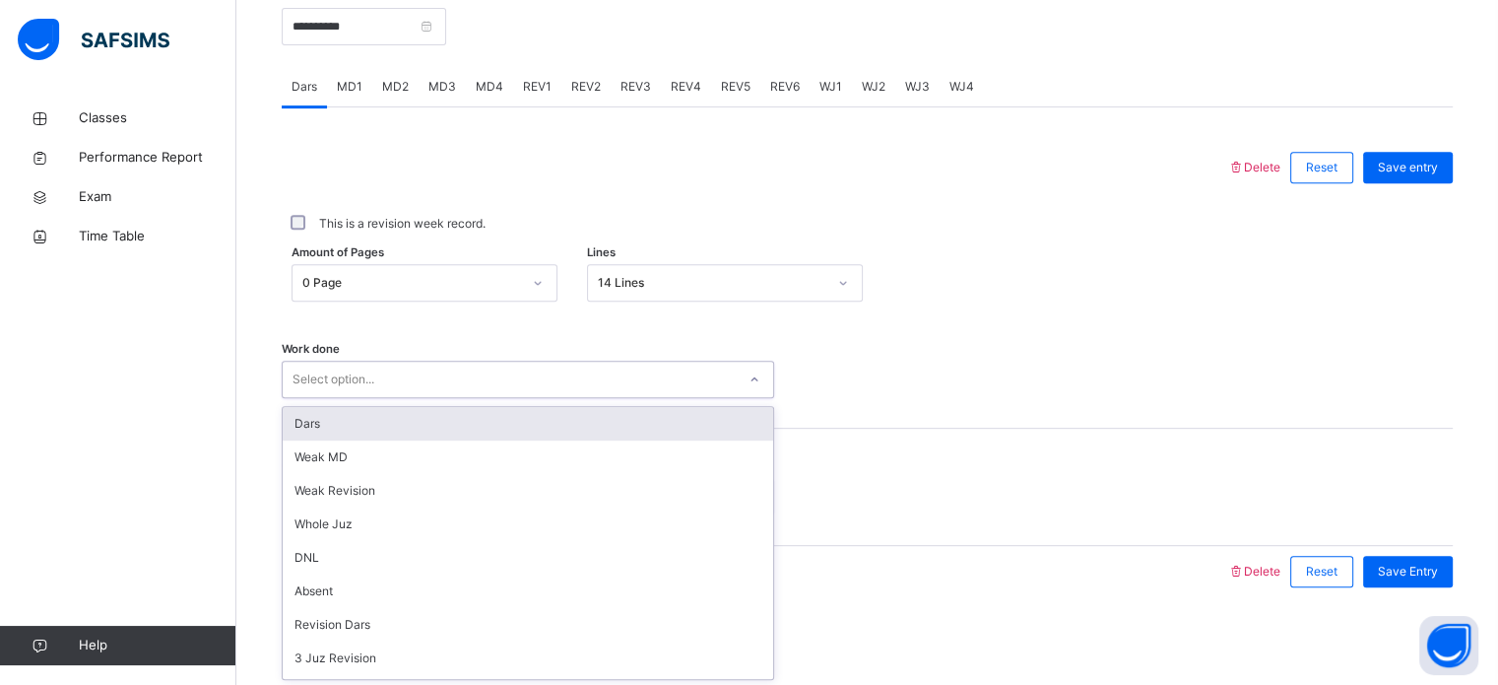
click at [299, 423] on div "Dars" at bounding box center [528, 423] width 491 height 33
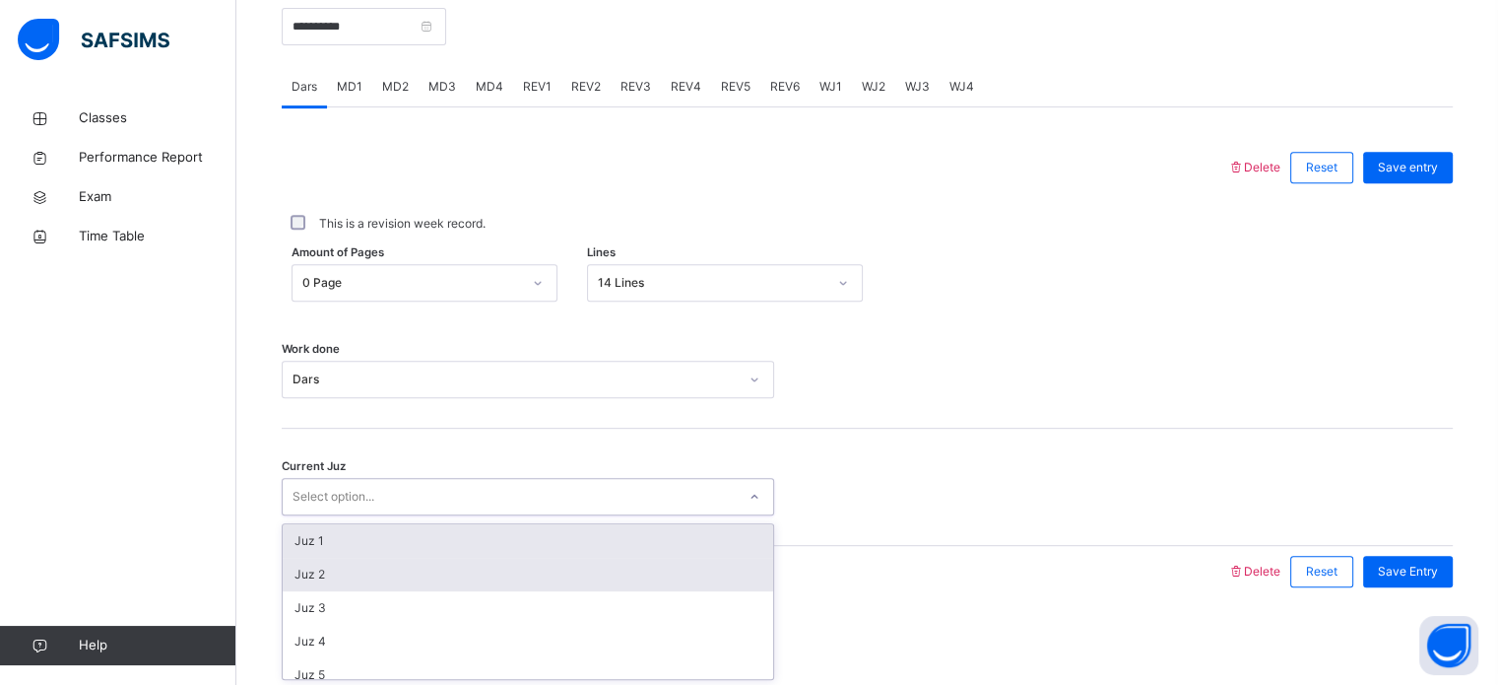
click at [306, 557] on div "Juz 2" at bounding box center [528, 573] width 491 height 33
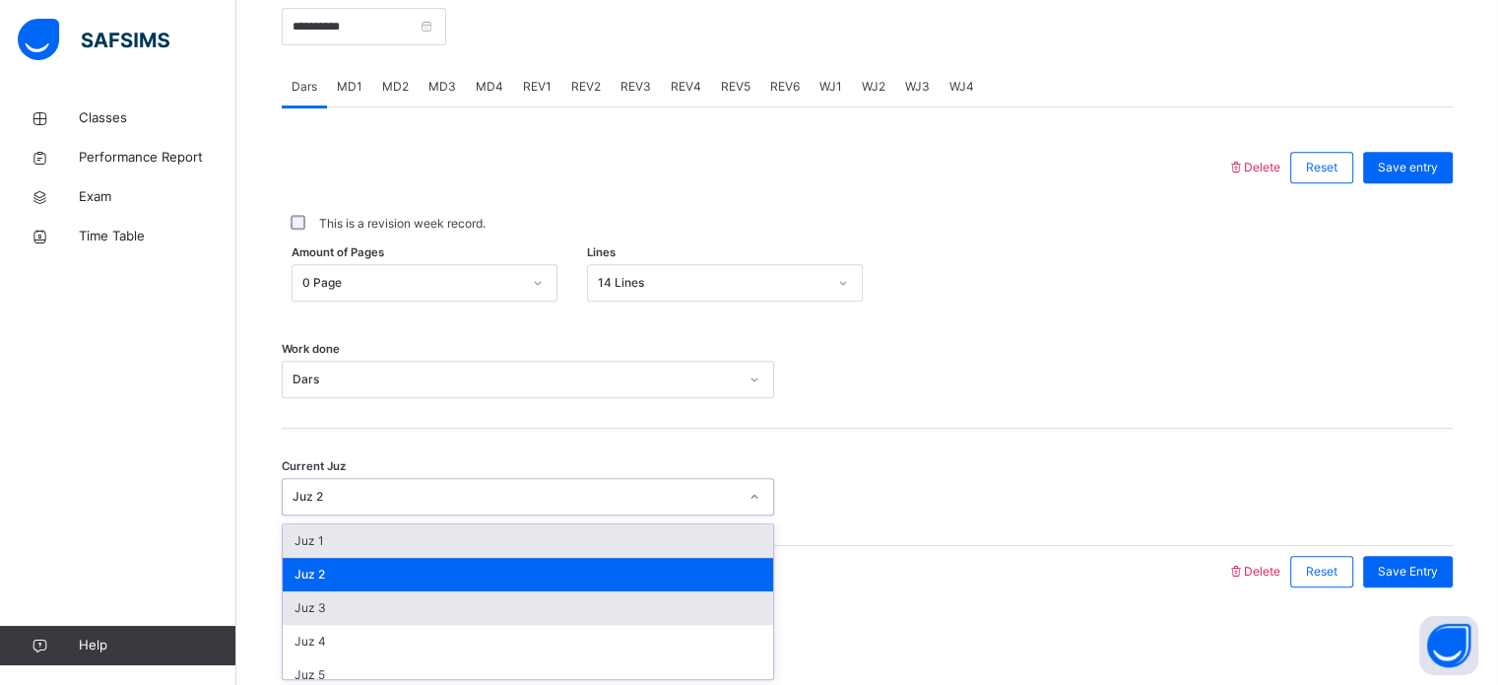
click at [299, 605] on div "Juz 3" at bounding box center [528, 607] width 491 height 33
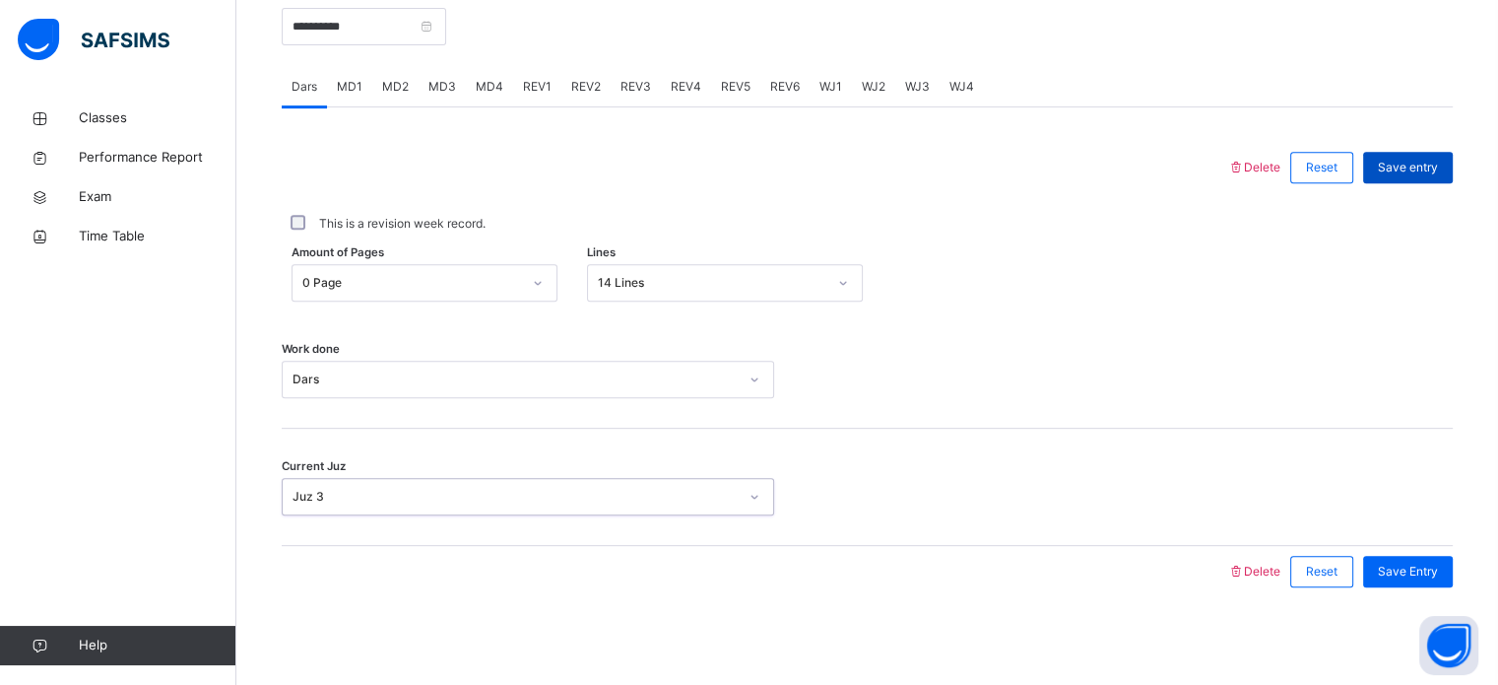
click at [1428, 180] on div "Save entry" at bounding box center [1408, 168] width 90 height 32
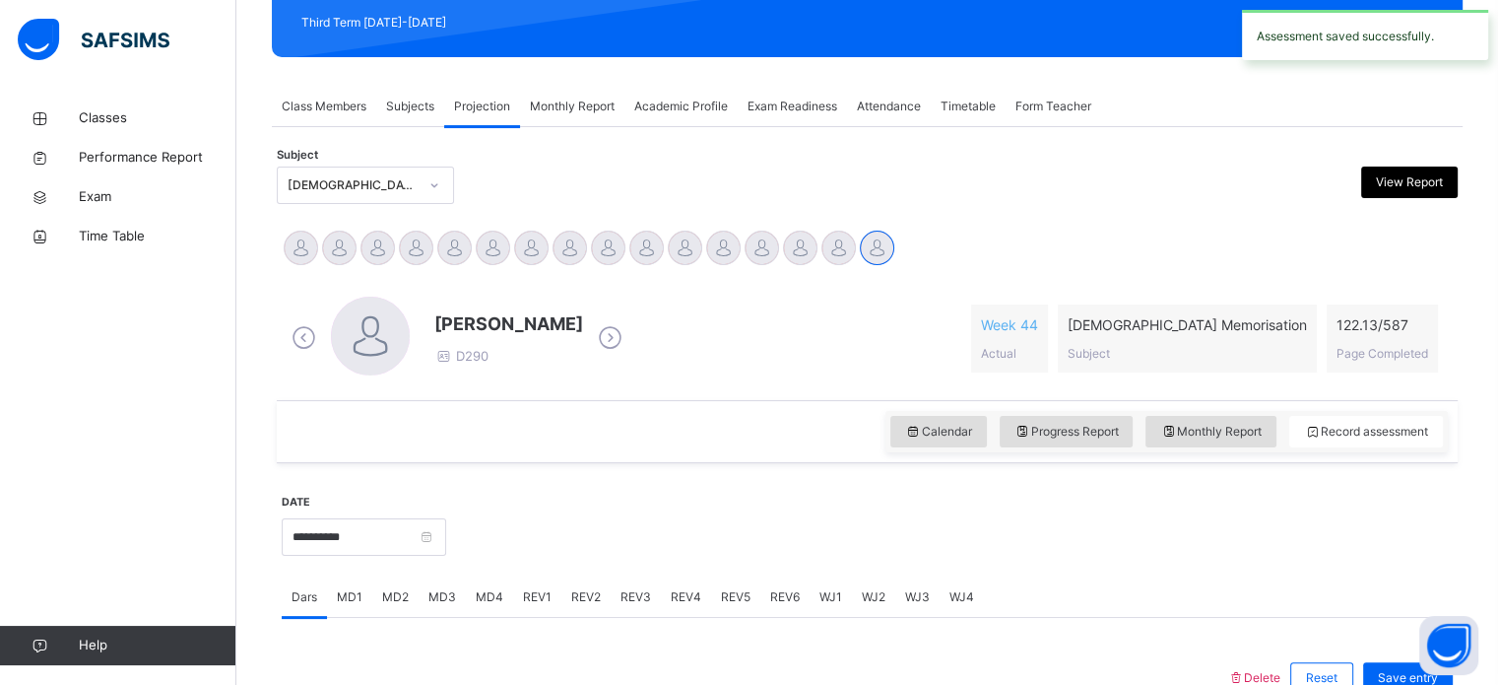
scroll to position [283, 0]
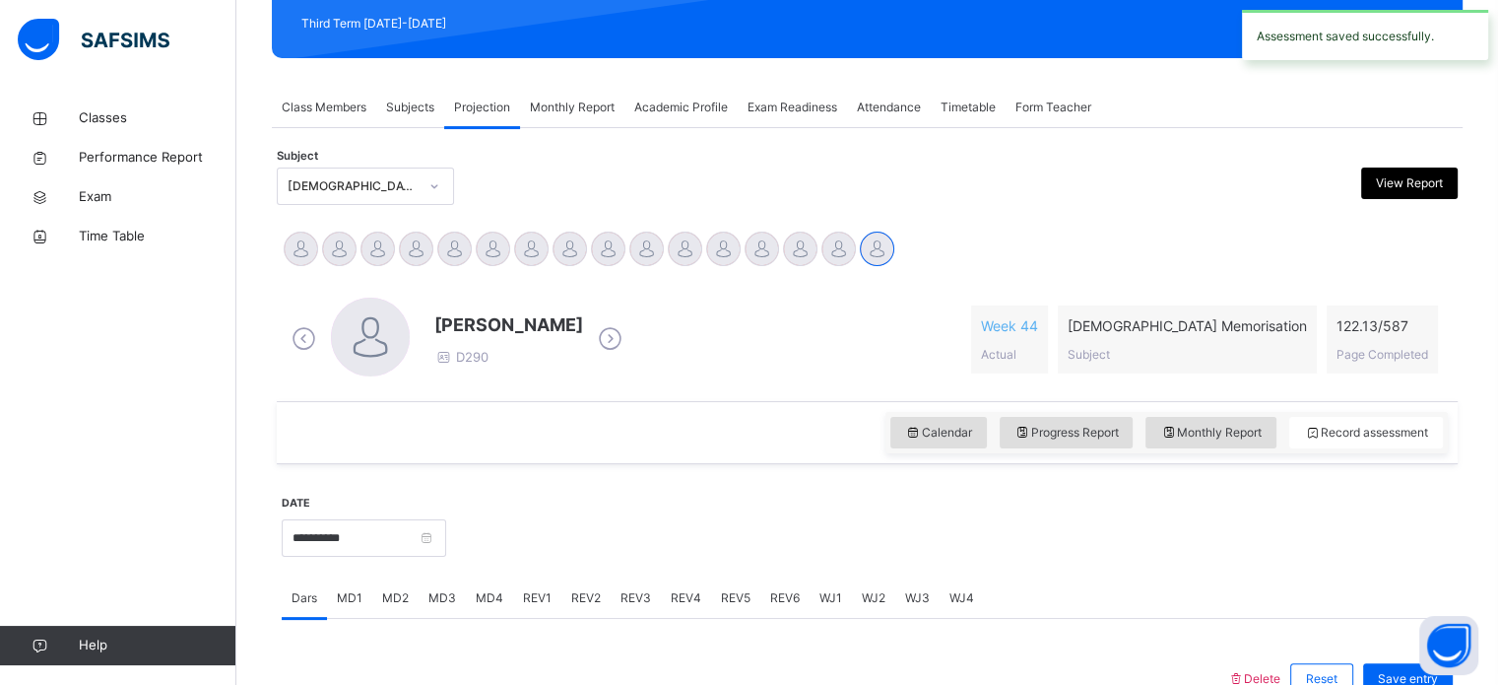
click at [299, 98] on span "Class Members" at bounding box center [324, 107] width 85 height 18
